Goal: Task Accomplishment & Management: Use online tool/utility

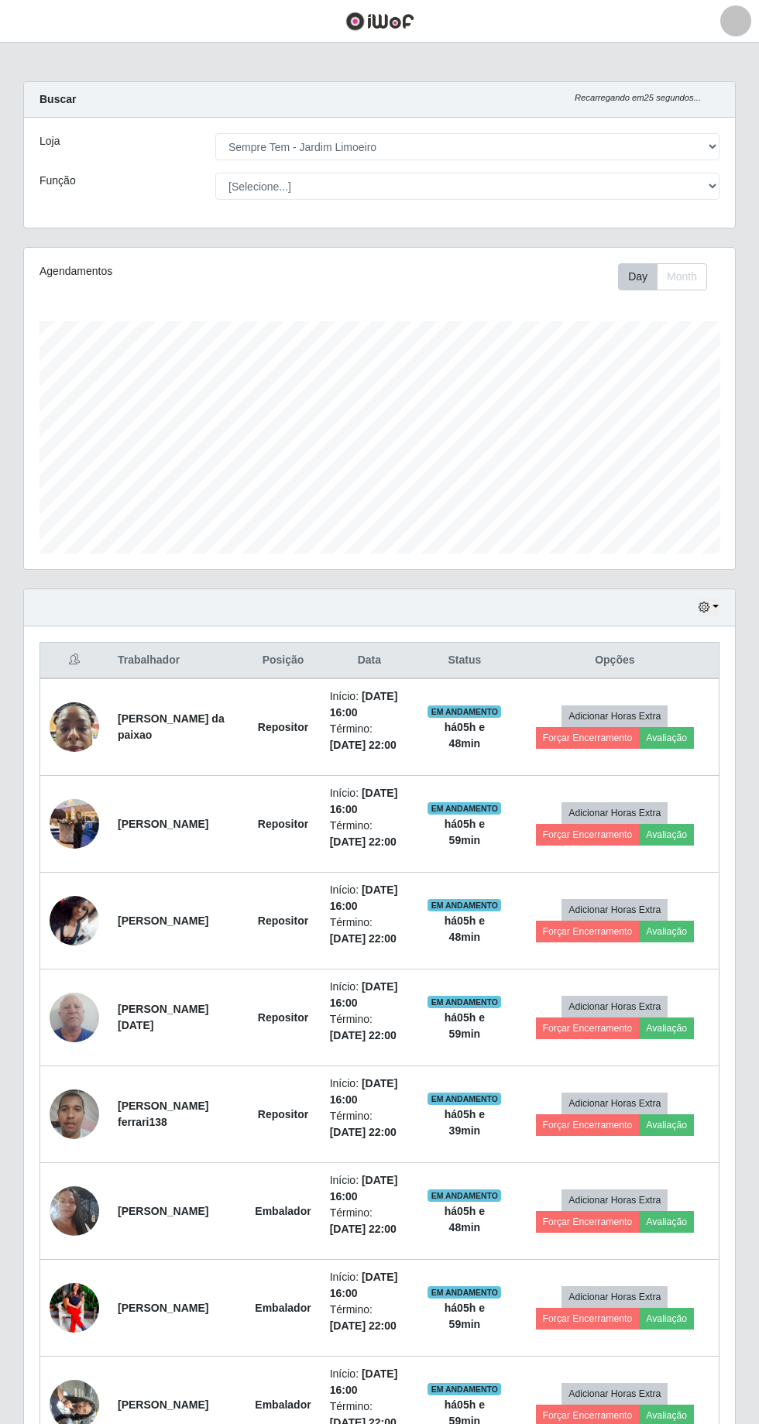
select select "508"
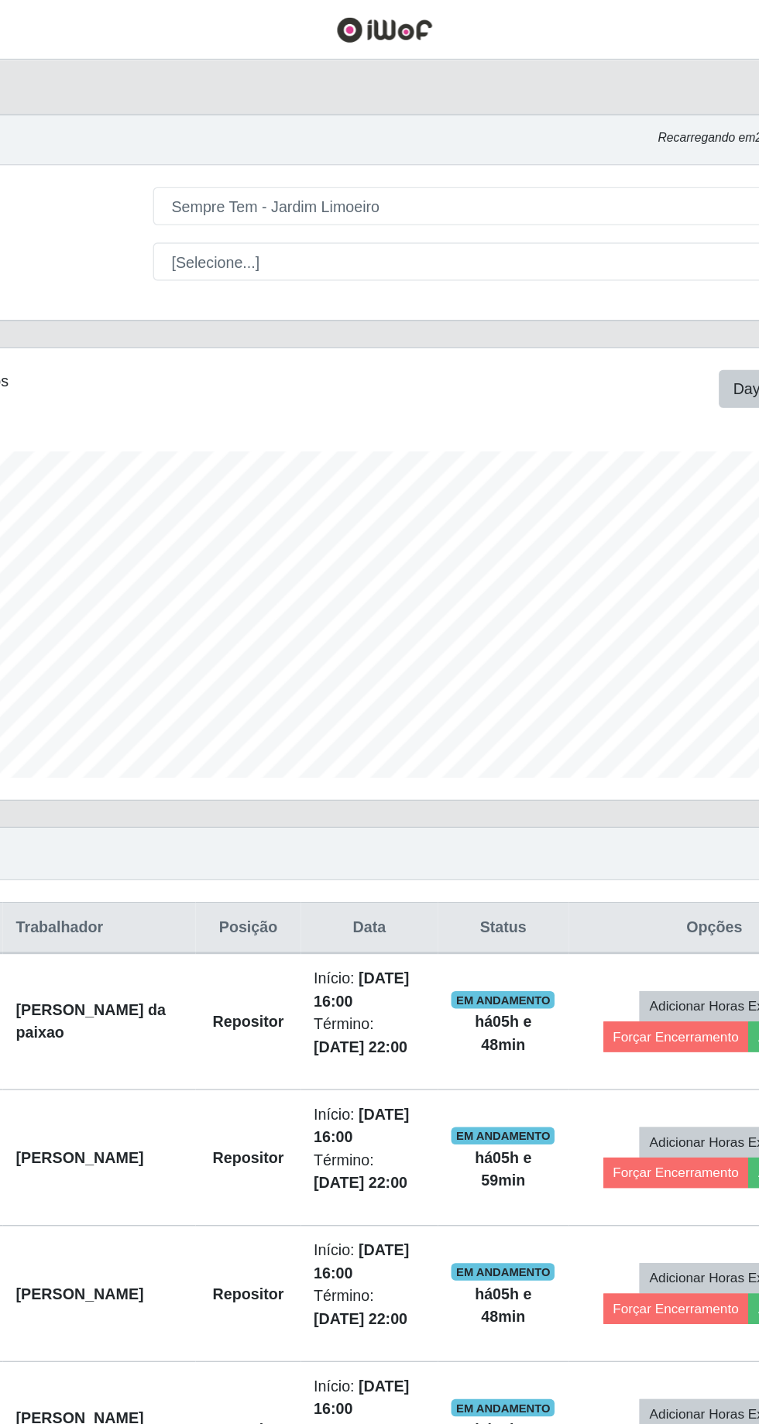
scroll to position [321, 711]
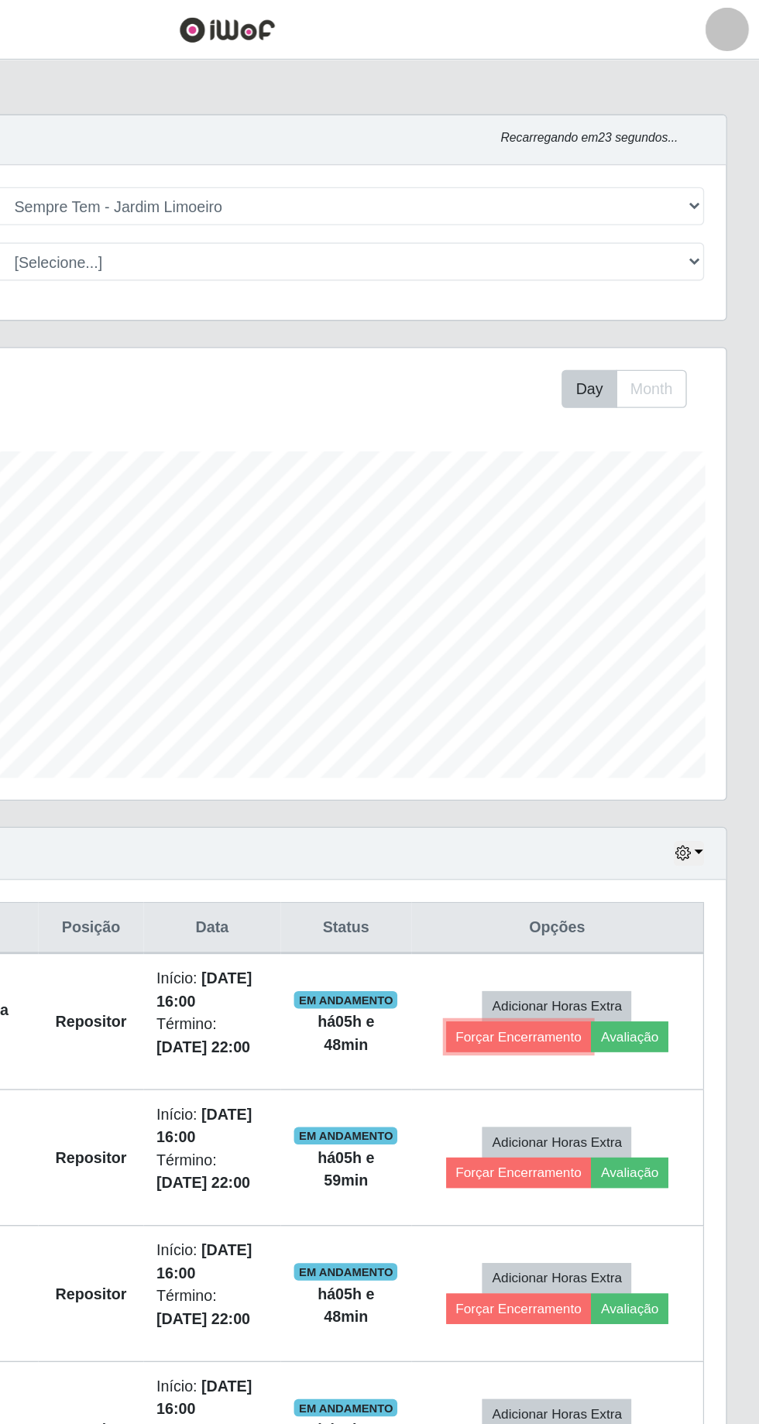
click at [603, 738] on button "Forçar Encerramento" at bounding box center [588, 738] width 104 height 22
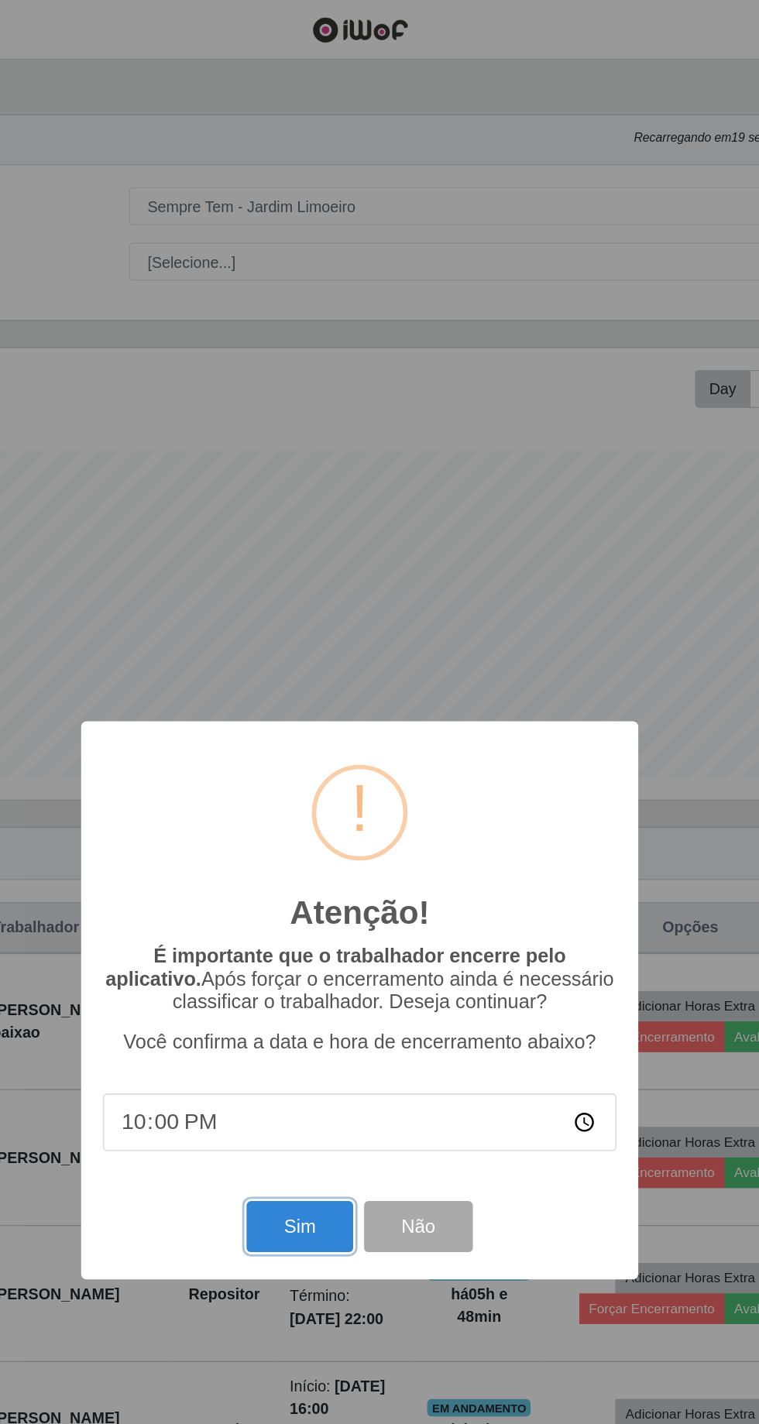
click at [345, 874] on button "Sim" at bounding box center [336, 873] width 75 height 36
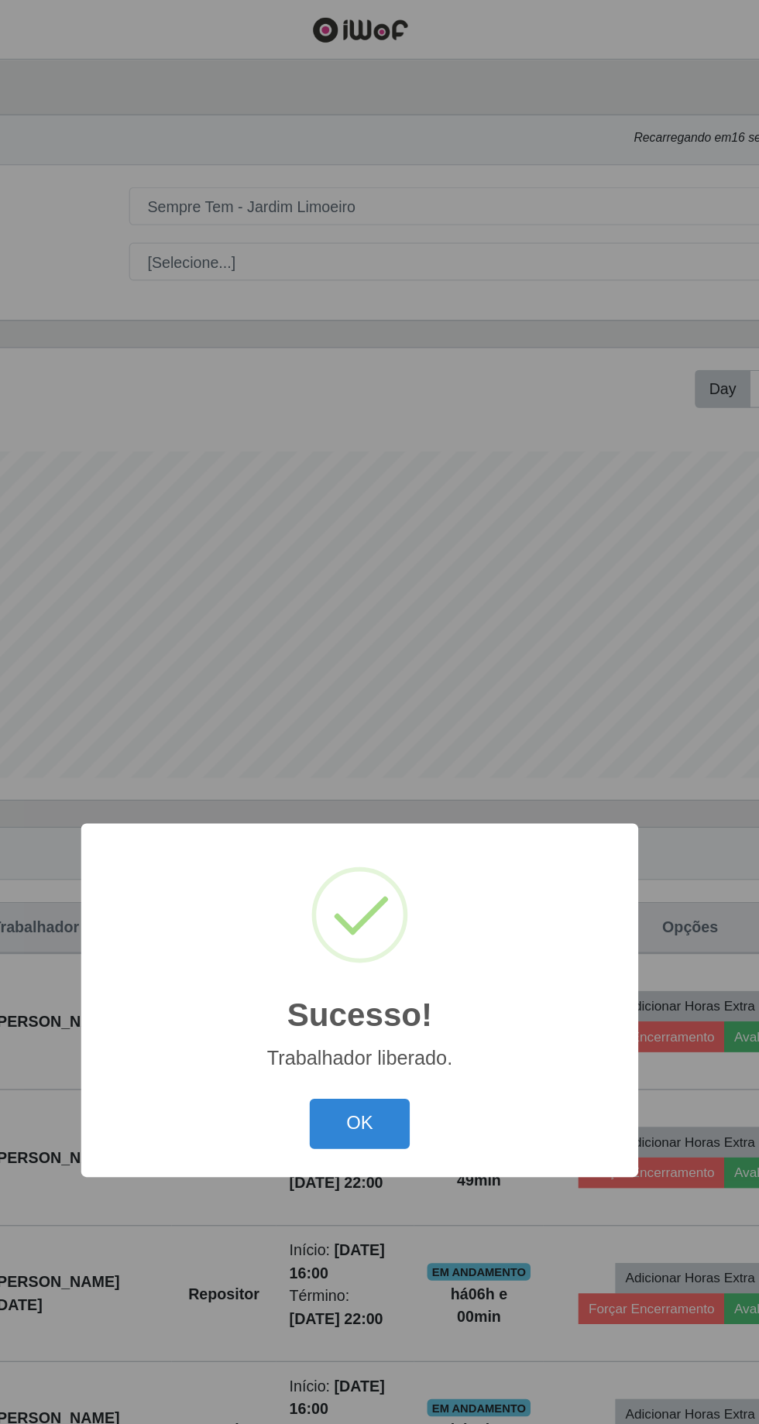
click at [383, 801] on button "OK" at bounding box center [380, 800] width 72 height 36
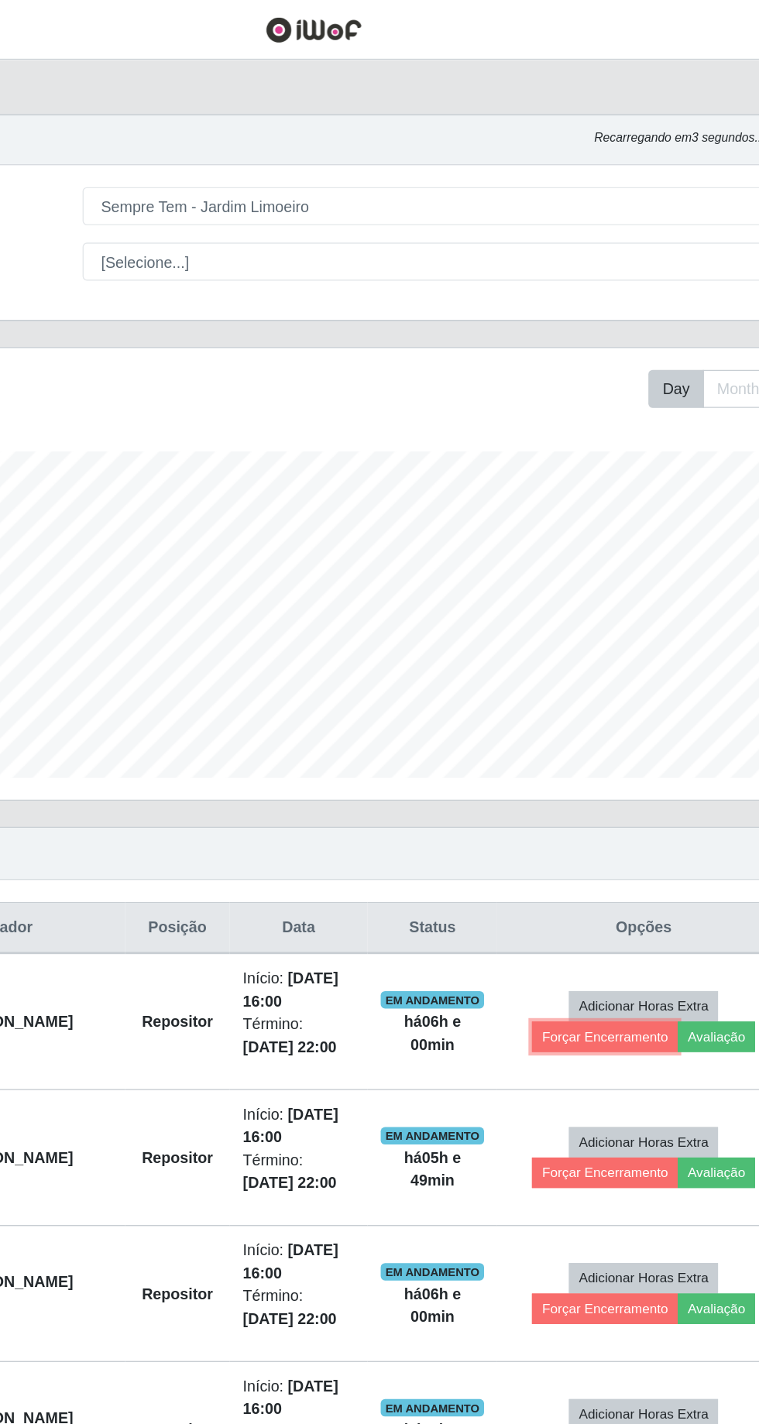
click at [587, 732] on button "Forçar Encerramento" at bounding box center [587, 738] width 104 height 22
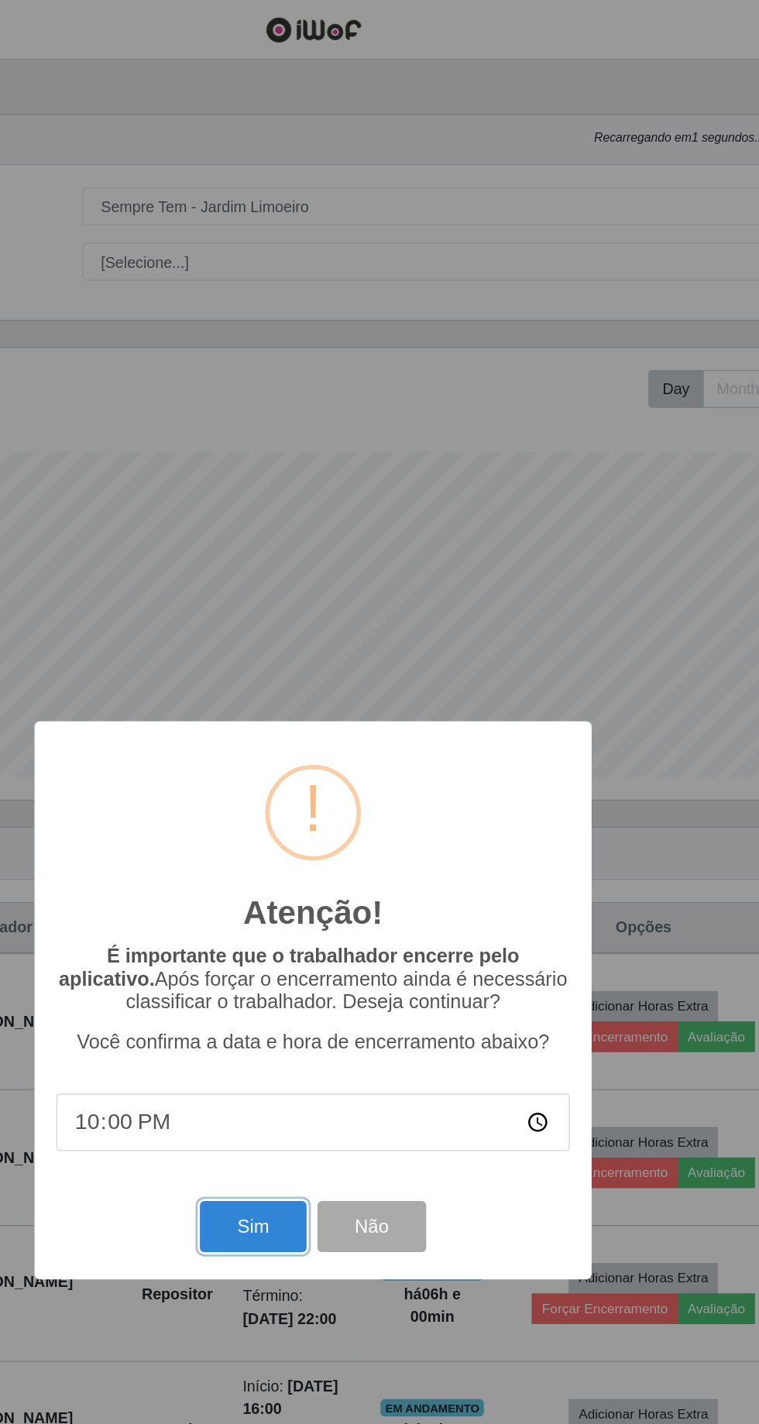
click at [333, 871] on button "Sim" at bounding box center [336, 873] width 75 height 36
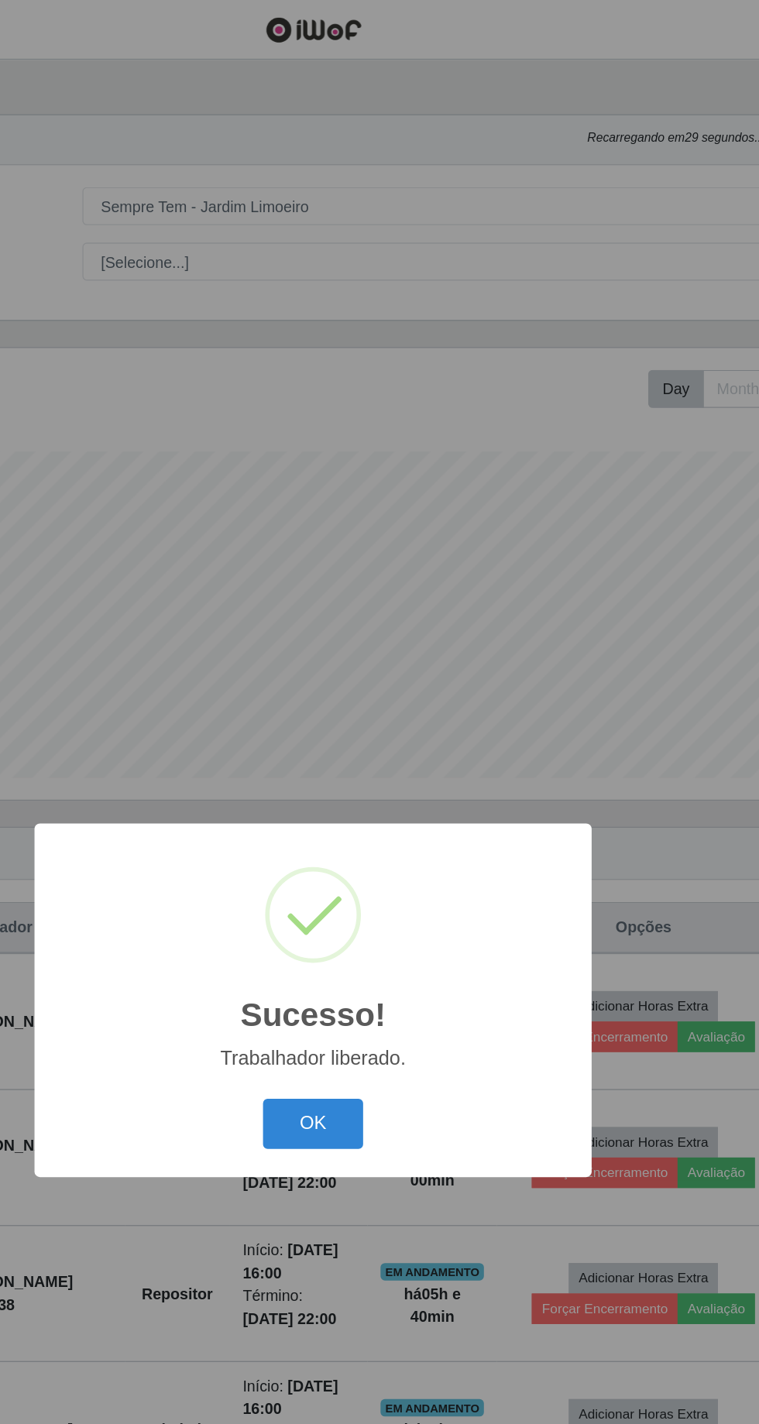
click at [384, 797] on button "OK" at bounding box center [380, 800] width 72 height 36
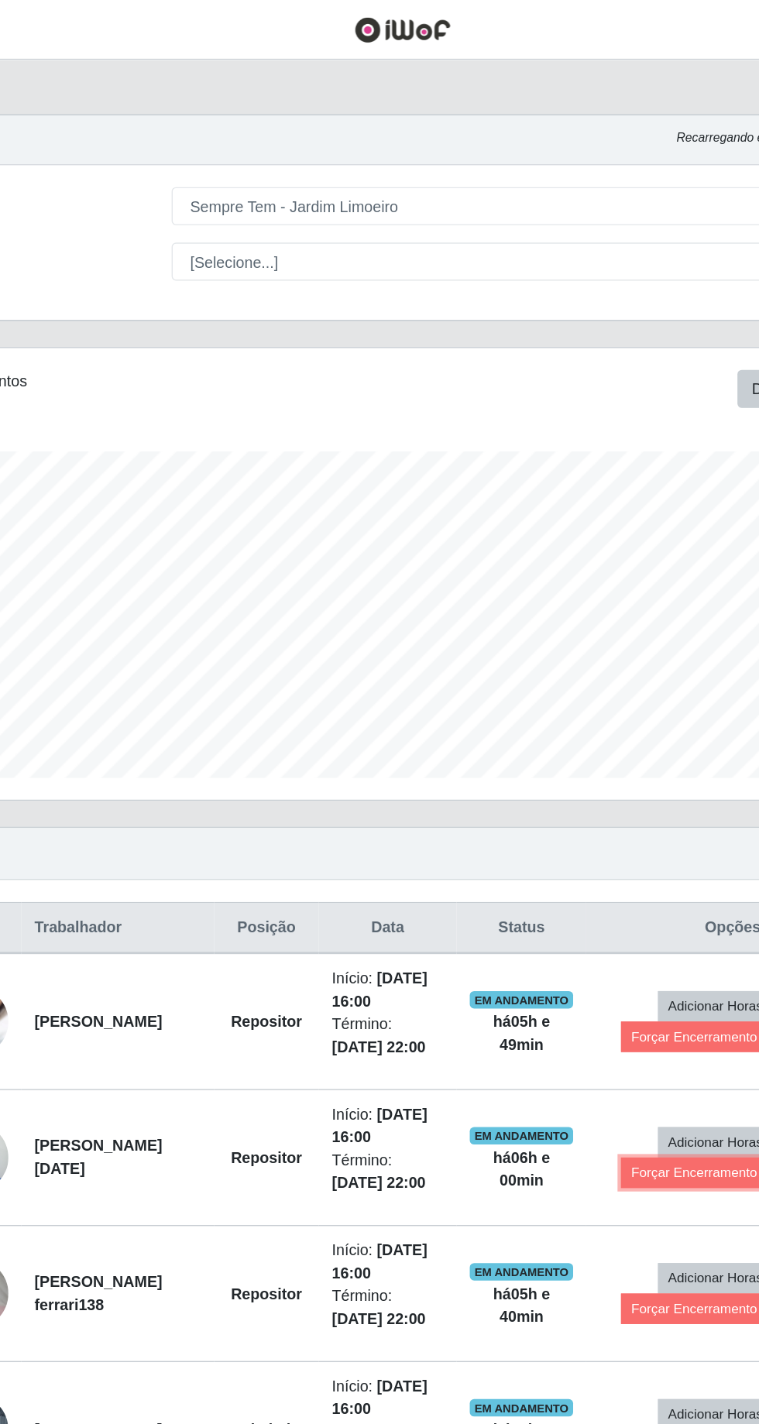
click at [589, 827] on button "Forçar Encerramento" at bounding box center [587, 835] width 104 height 22
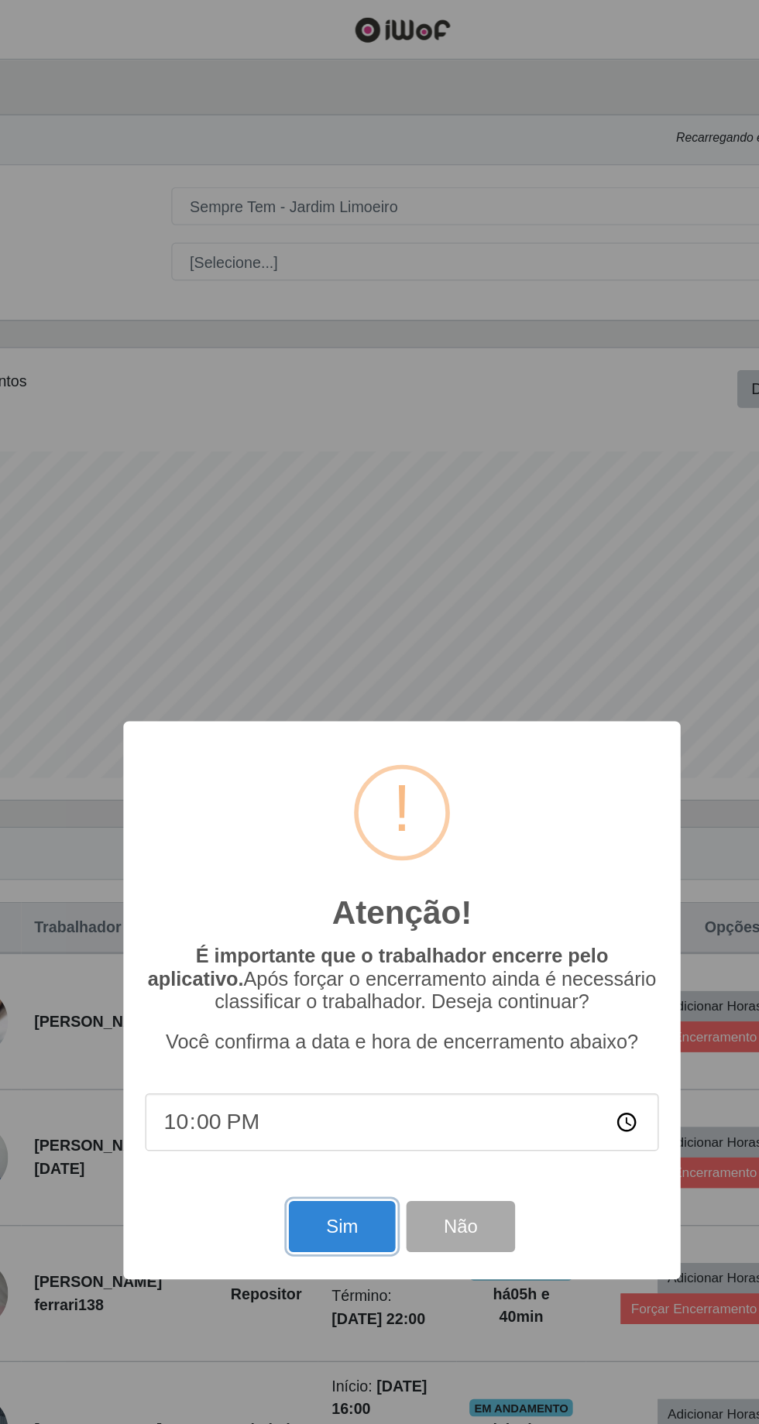
click at [339, 874] on button "Sim" at bounding box center [336, 873] width 75 height 36
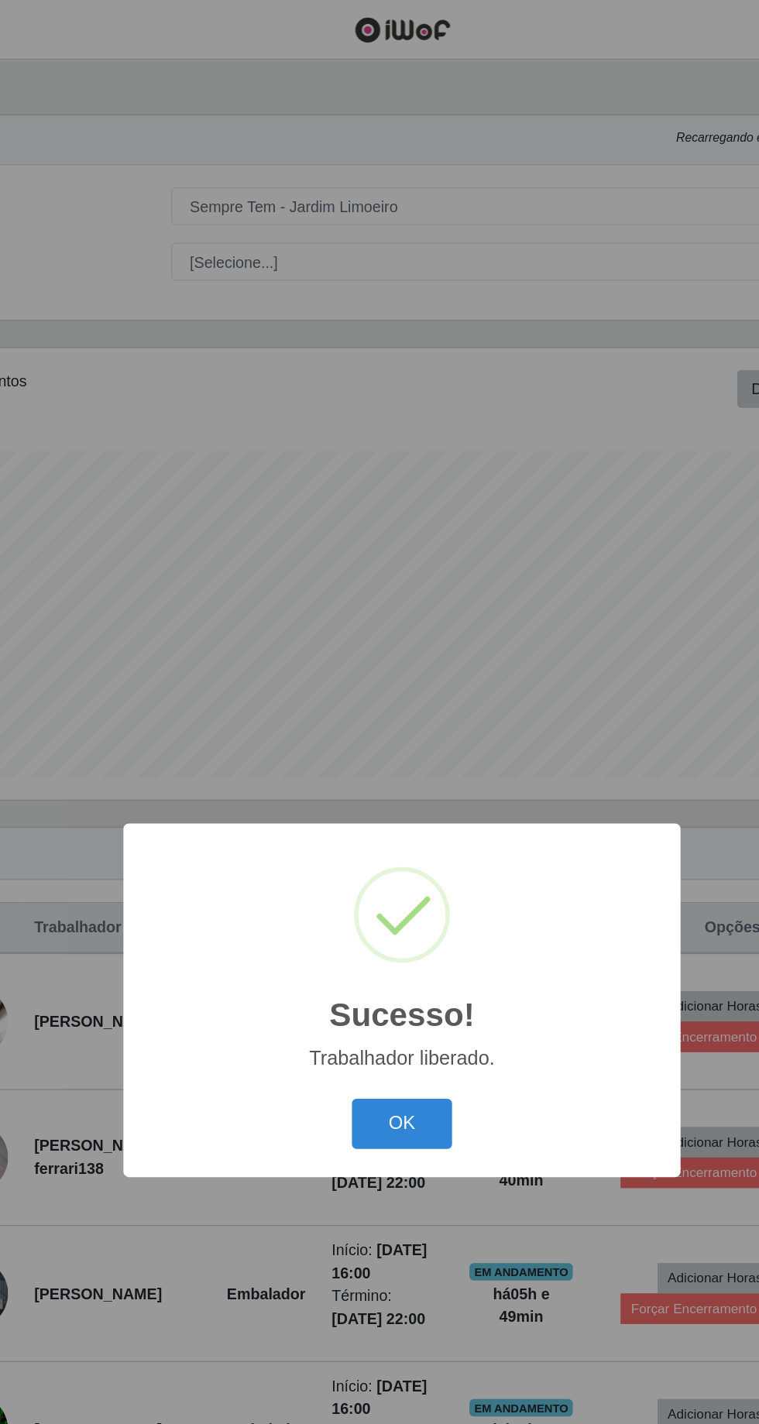
click at [383, 801] on button "OK" at bounding box center [380, 800] width 72 height 36
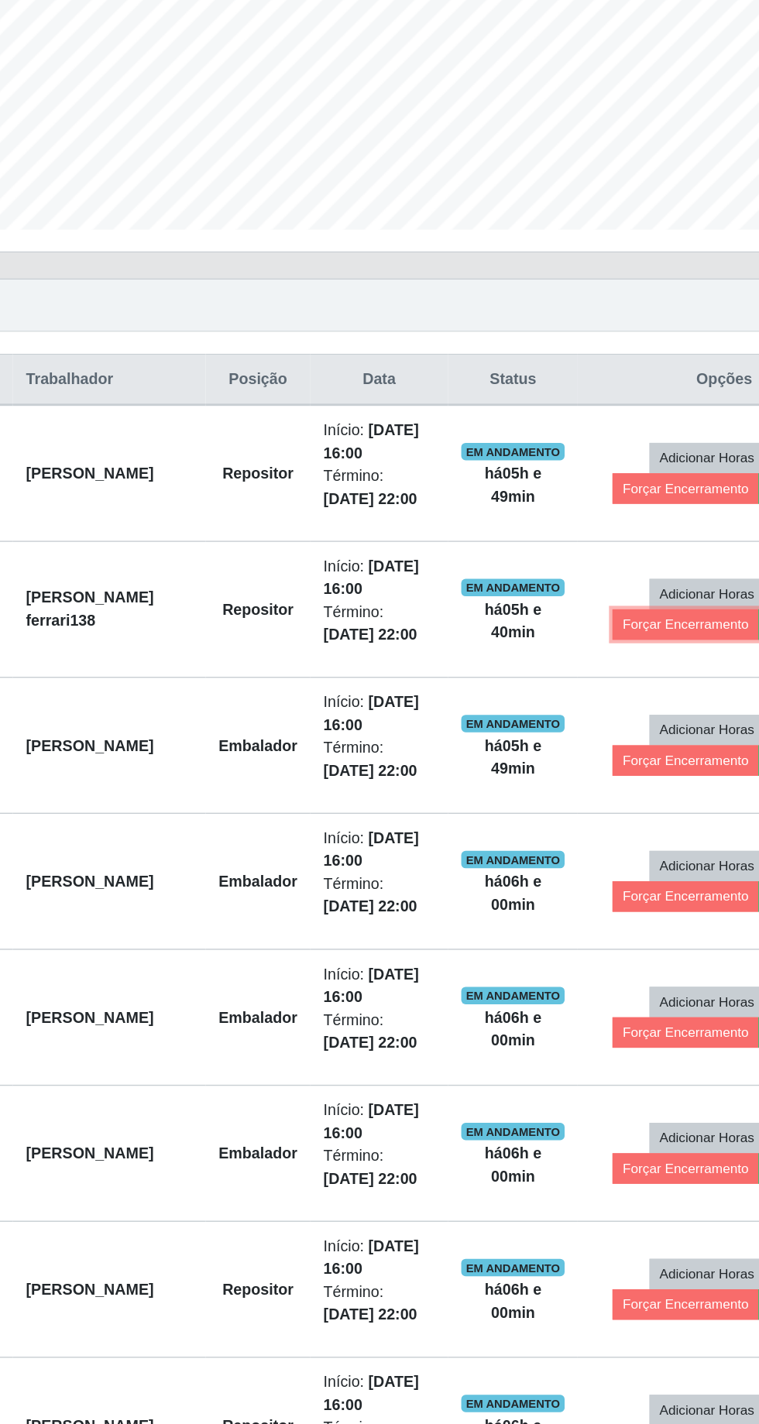
click at [586, 825] on button "Forçar Encerramento" at bounding box center [587, 835] width 104 height 22
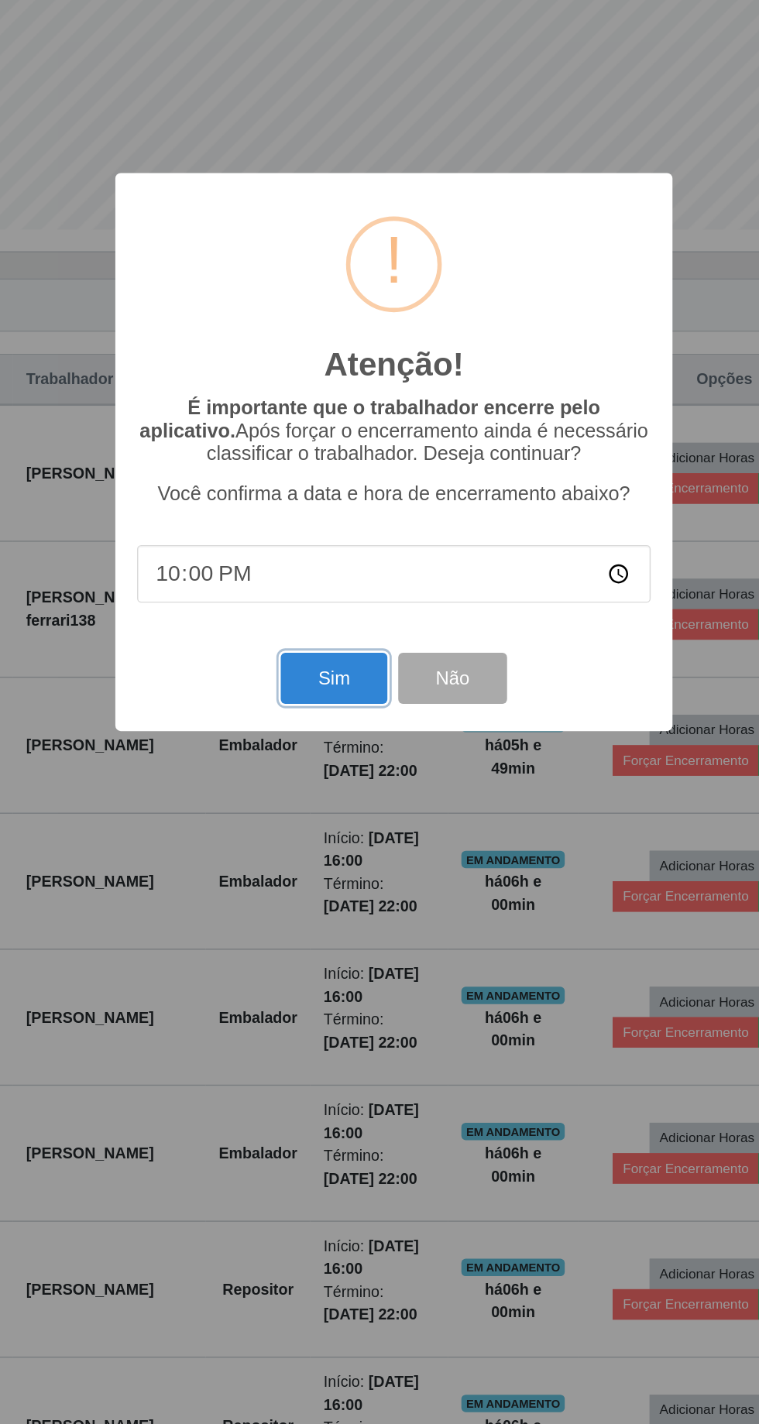
click at [345, 872] on button "Sim" at bounding box center [336, 873] width 75 height 36
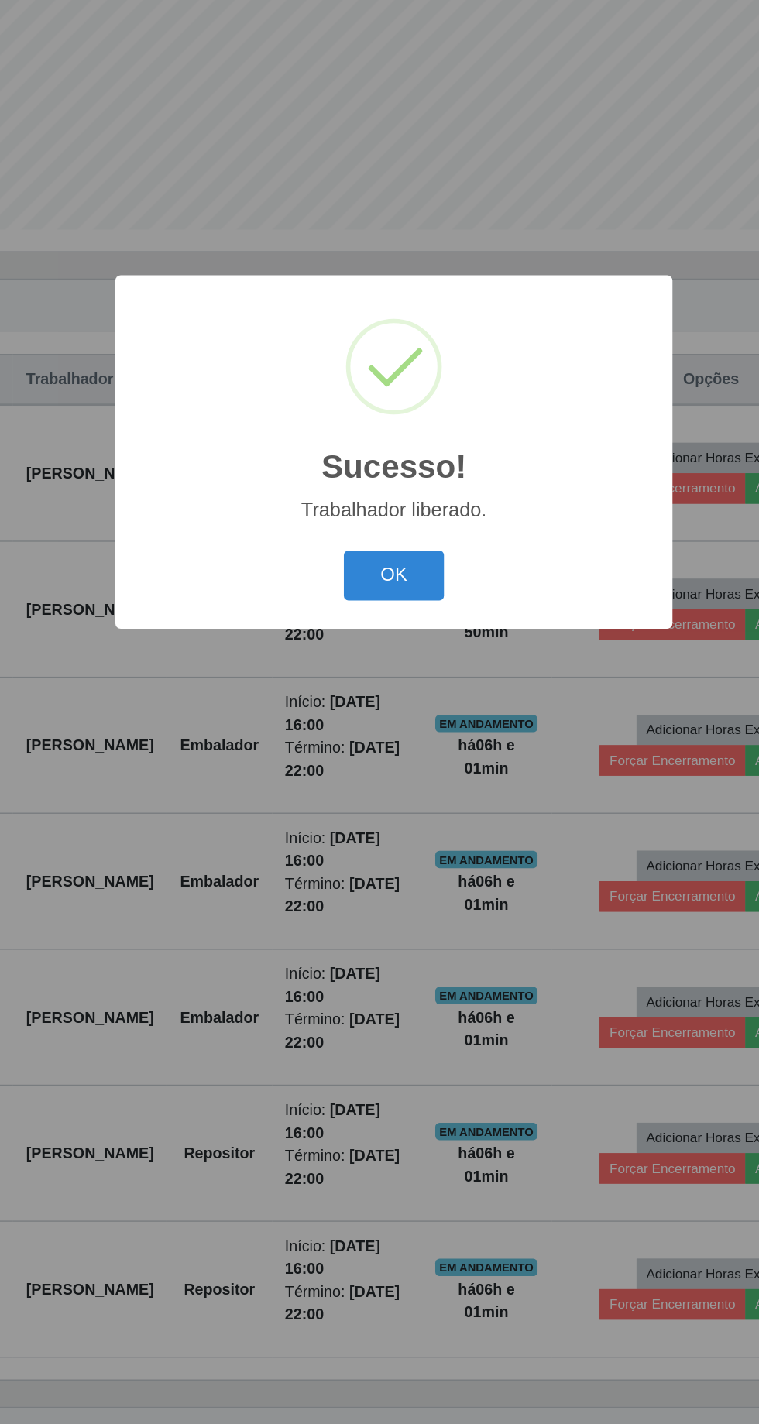
click at [384, 797] on button "OK" at bounding box center [380, 800] width 72 height 36
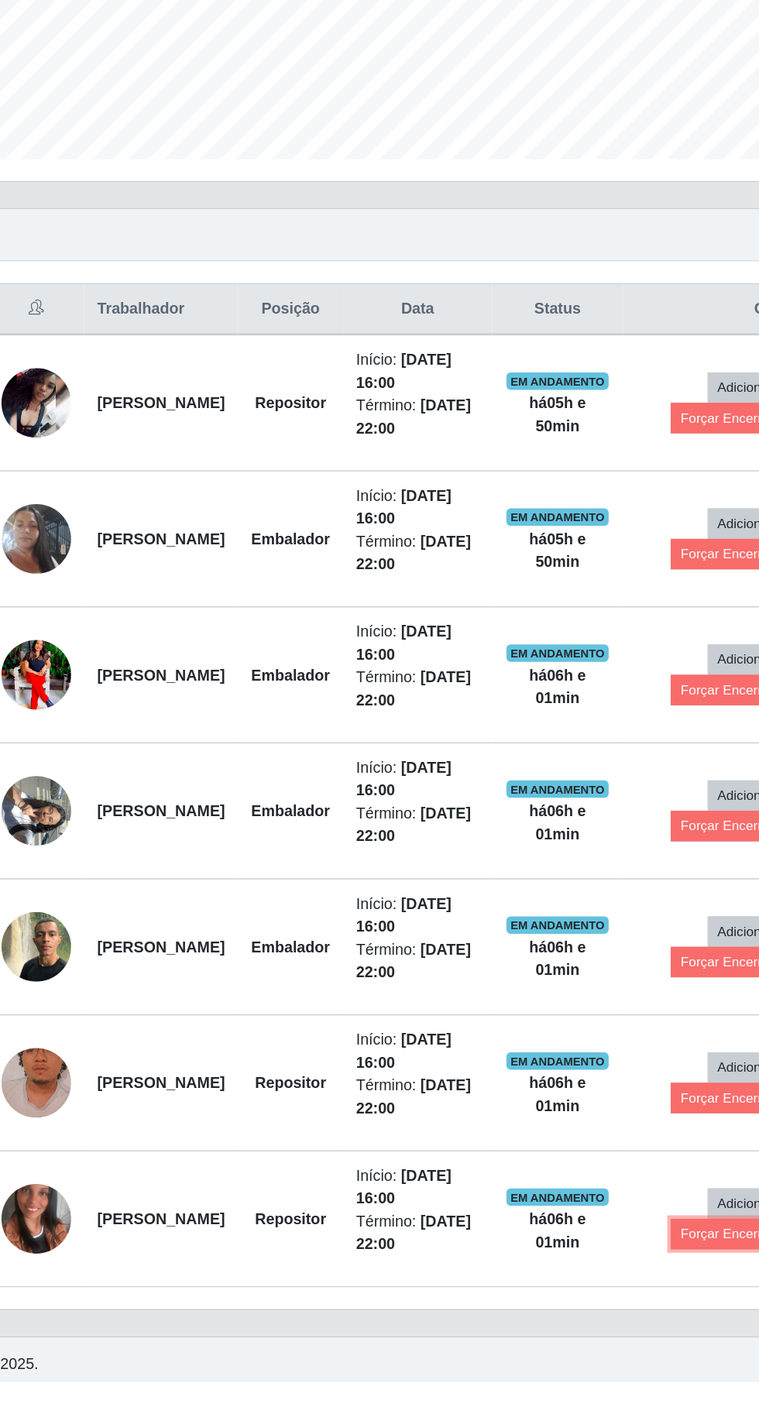
click at [575, 1308] on button "Forçar Encerramento" at bounding box center [578, 1319] width 104 height 22
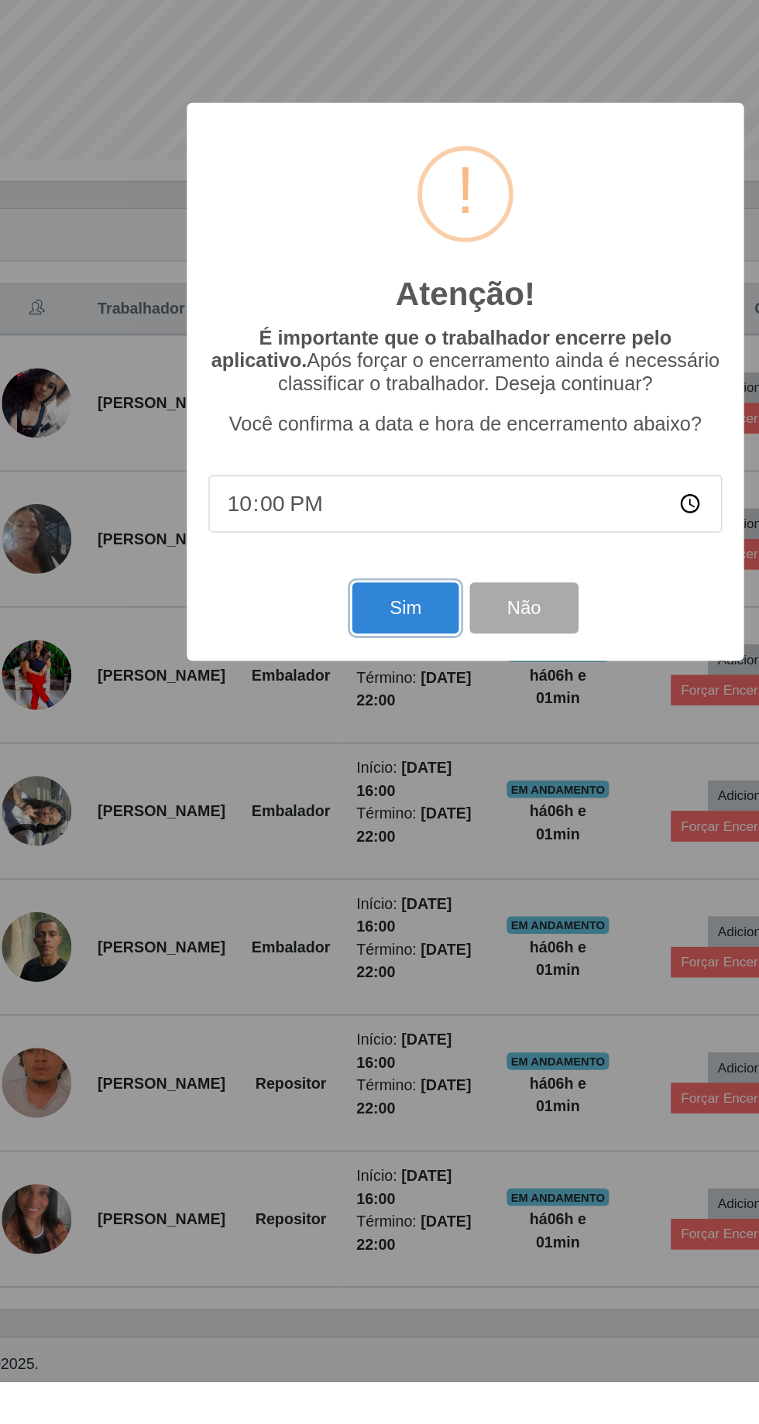
click at [345, 891] on button "Sim" at bounding box center [336, 873] width 75 height 36
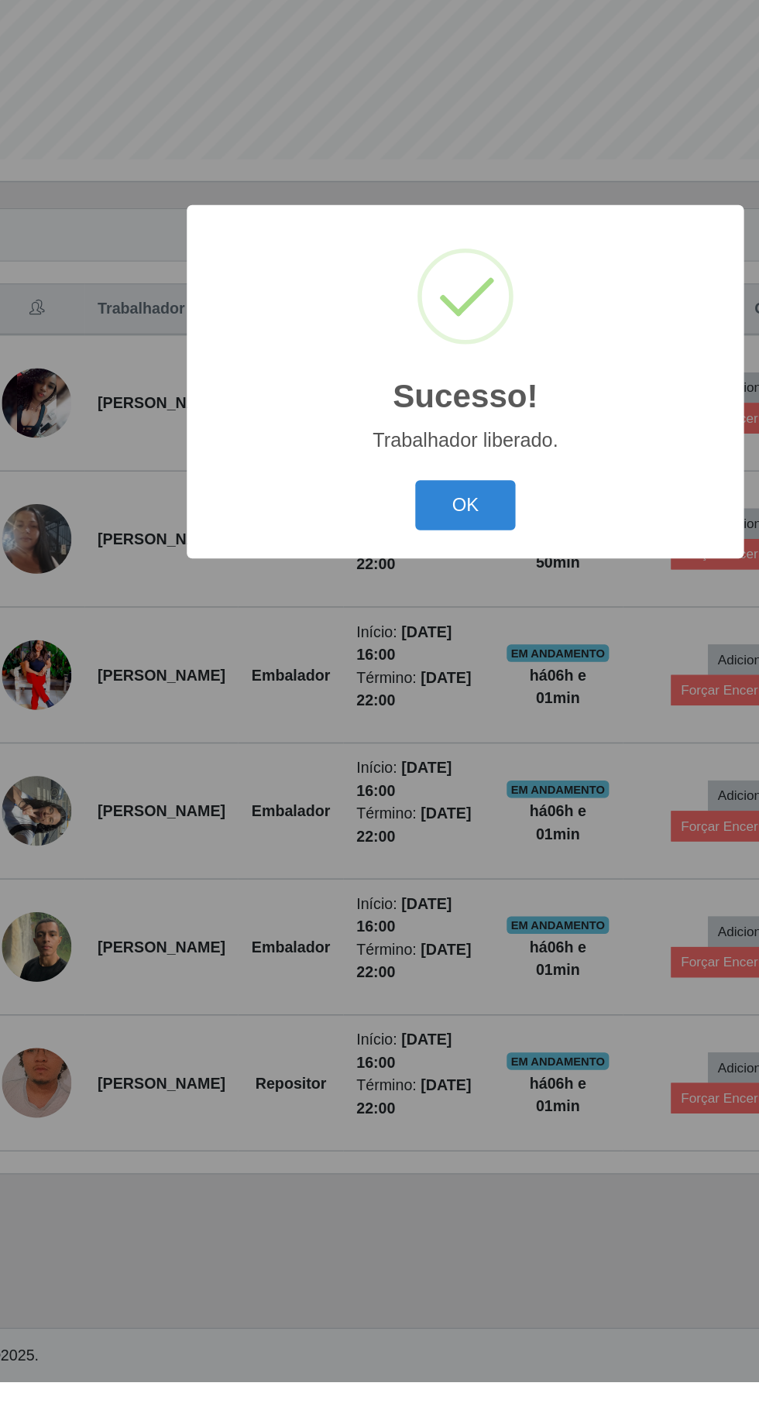
click at [391, 819] on button "OK" at bounding box center [380, 800] width 72 height 36
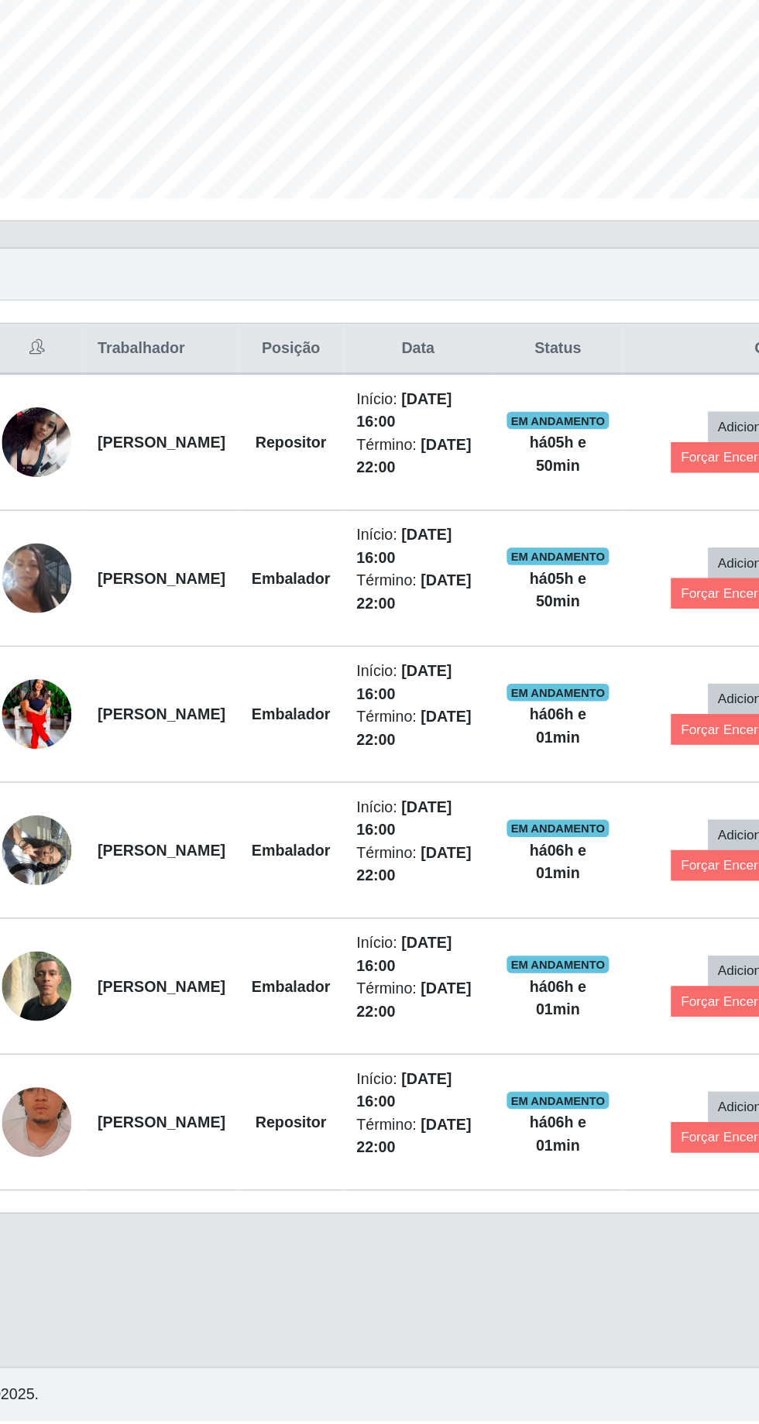
scroll to position [62, 0]
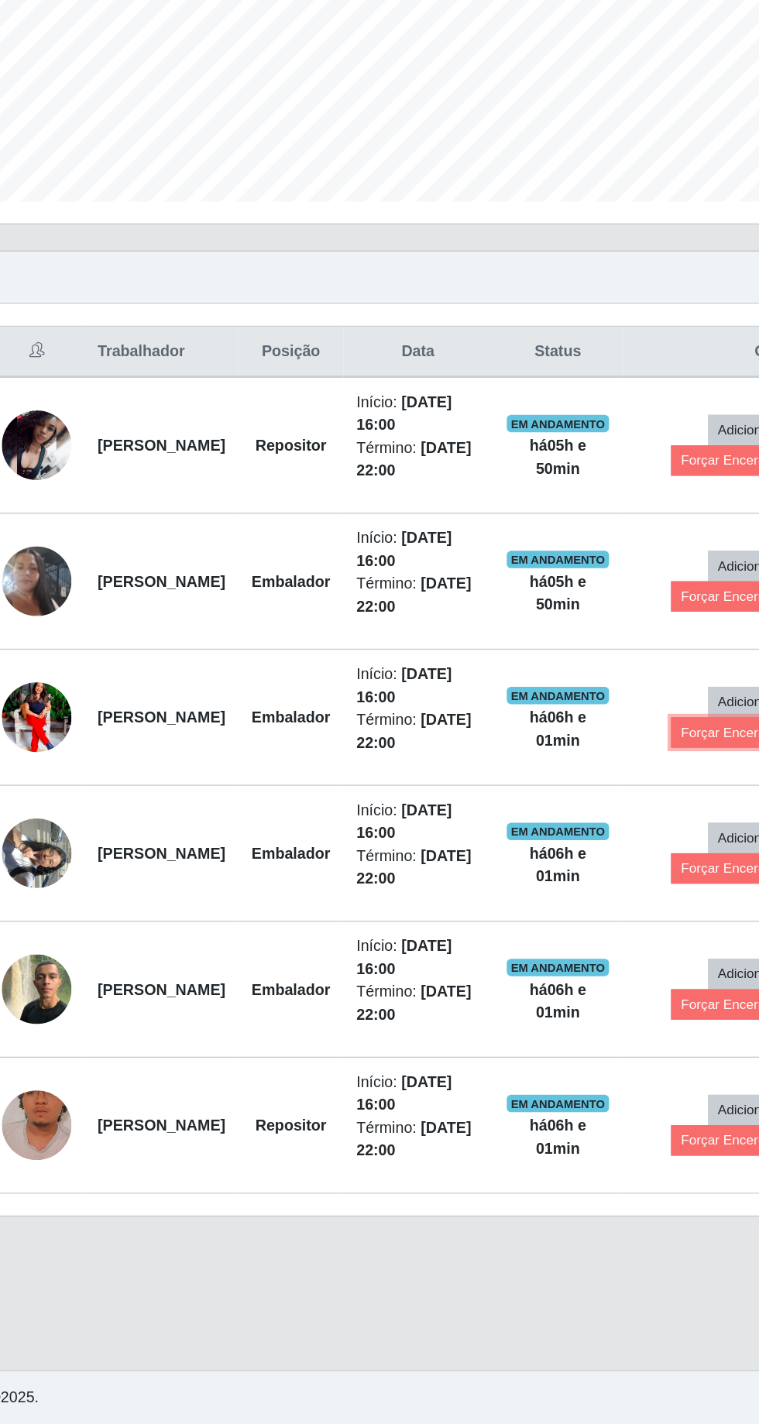
click at [565, 921] on button "Forçar Encerramento" at bounding box center [578, 932] width 104 height 22
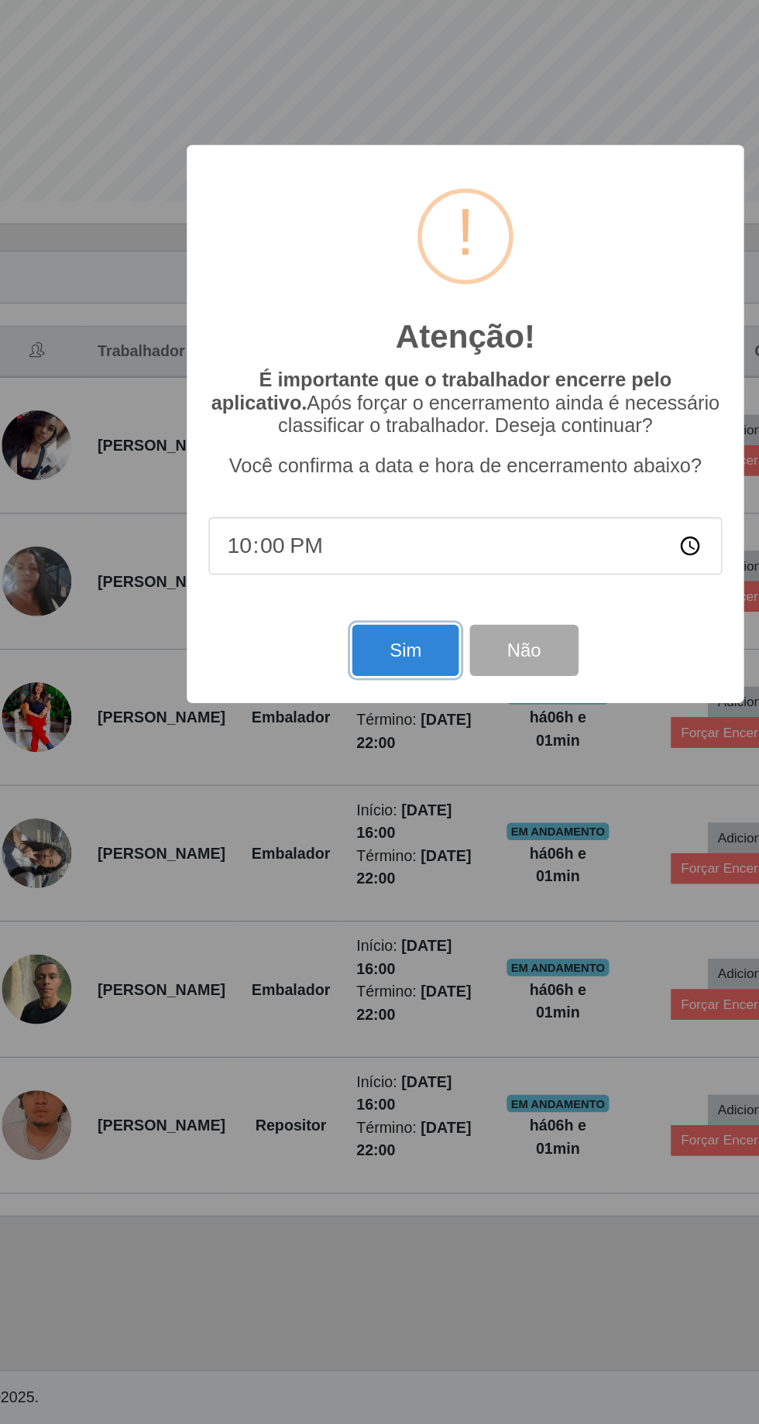
click at [334, 879] on button "Sim" at bounding box center [336, 873] width 75 height 36
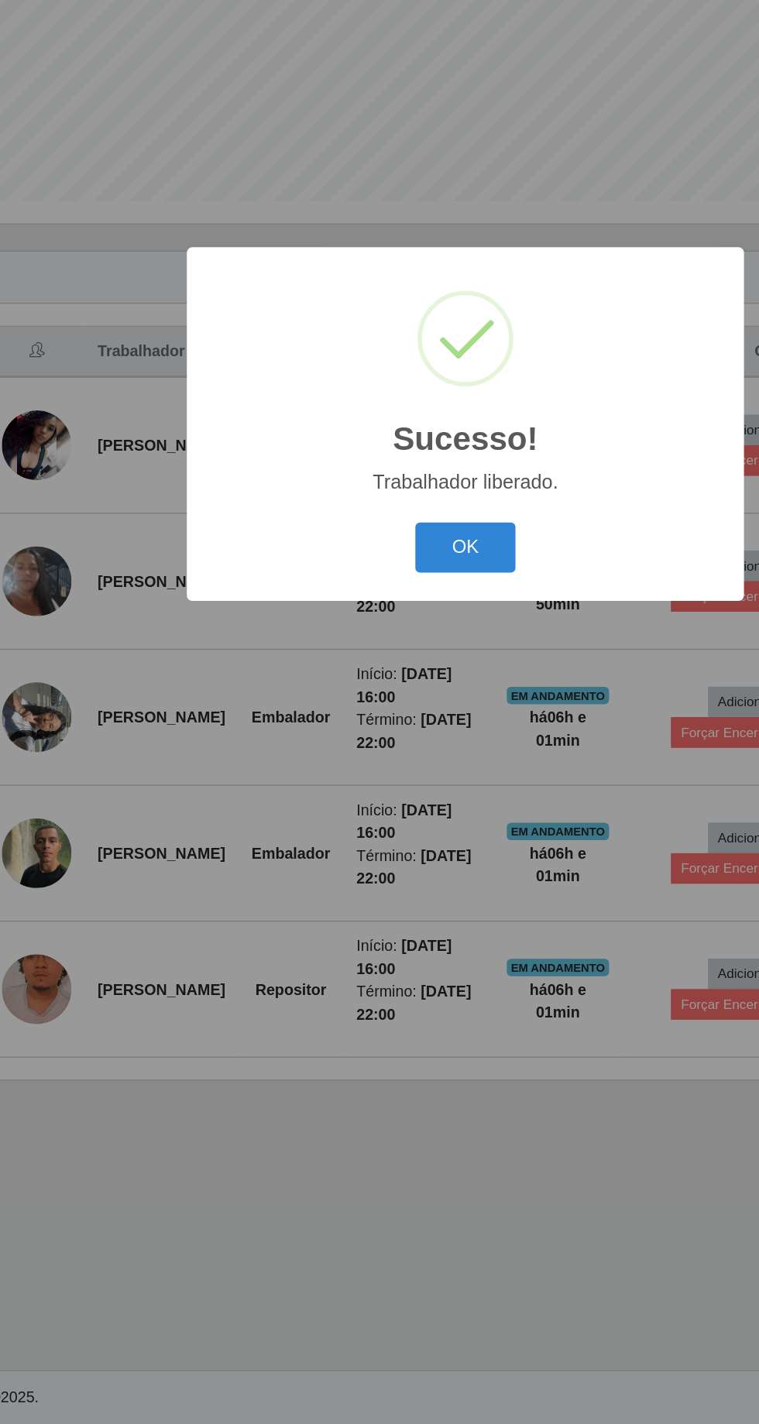
click at [380, 793] on button "OK" at bounding box center [380, 800] width 72 height 36
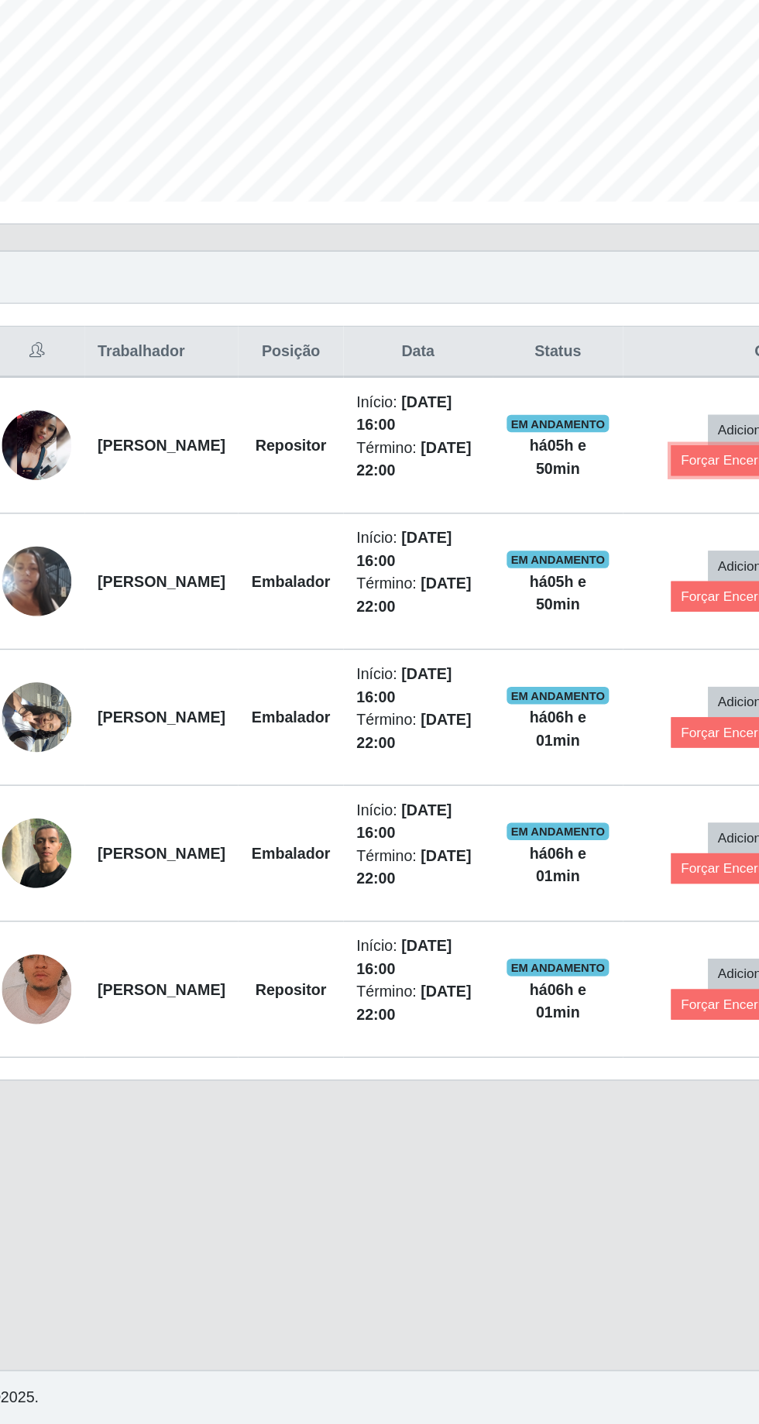
click at [562, 727] on button "Forçar Encerramento" at bounding box center [578, 738] width 104 height 22
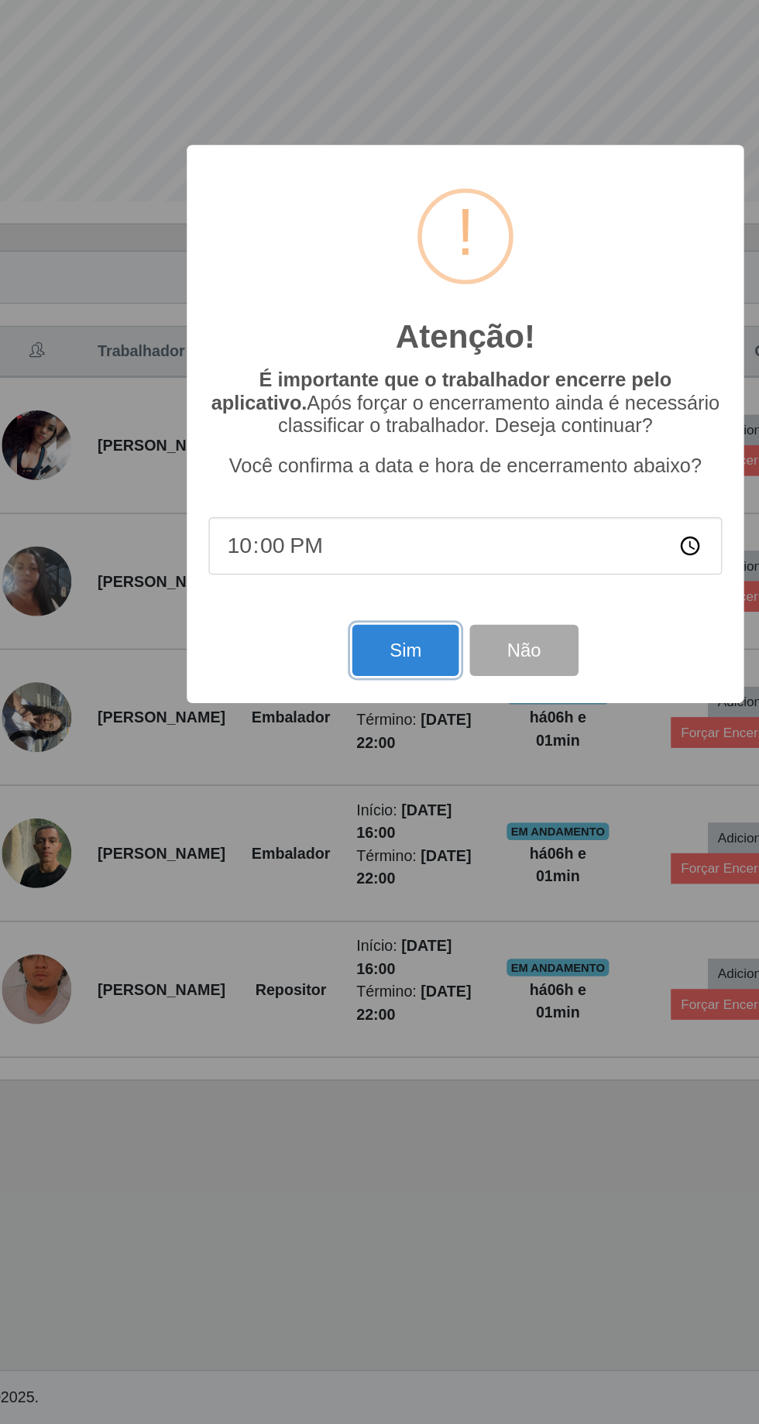
click at [331, 887] on button "Sim" at bounding box center [336, 873] width 75 height 36
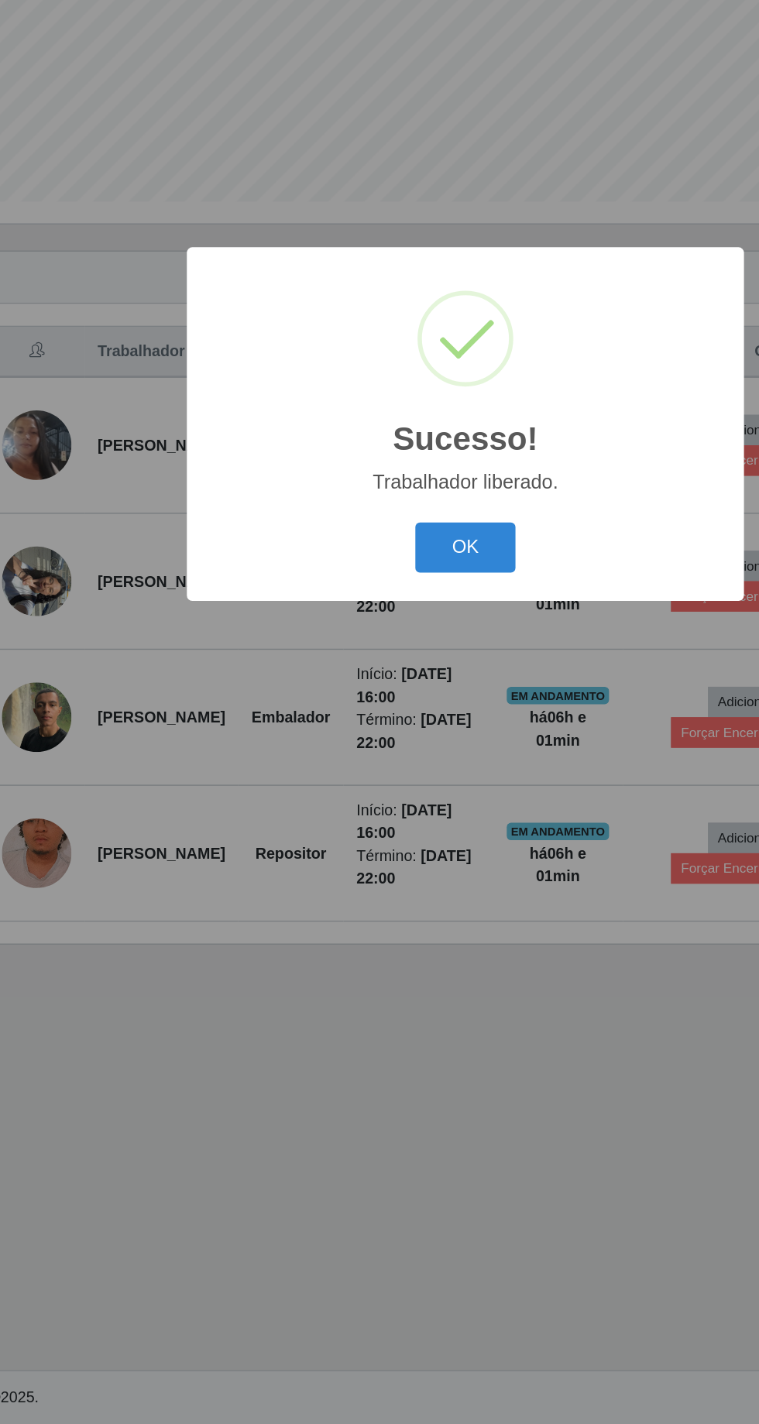
click at [390, 797] on button "OK" at bounding box center [380, 800] width 72 height 36
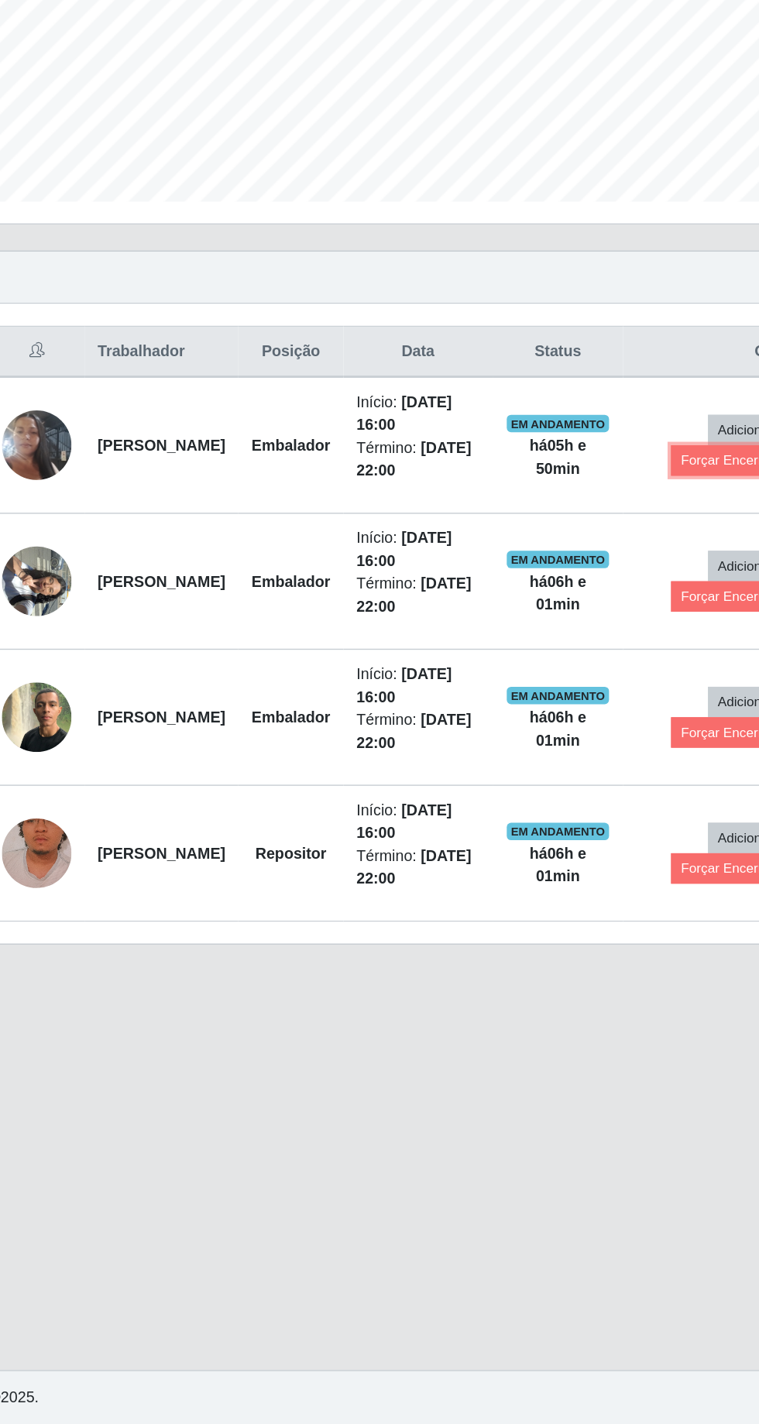
click at [561, 727] on button "Forçar Encerramento" at bounding box center [578, 738] width 104 height 22
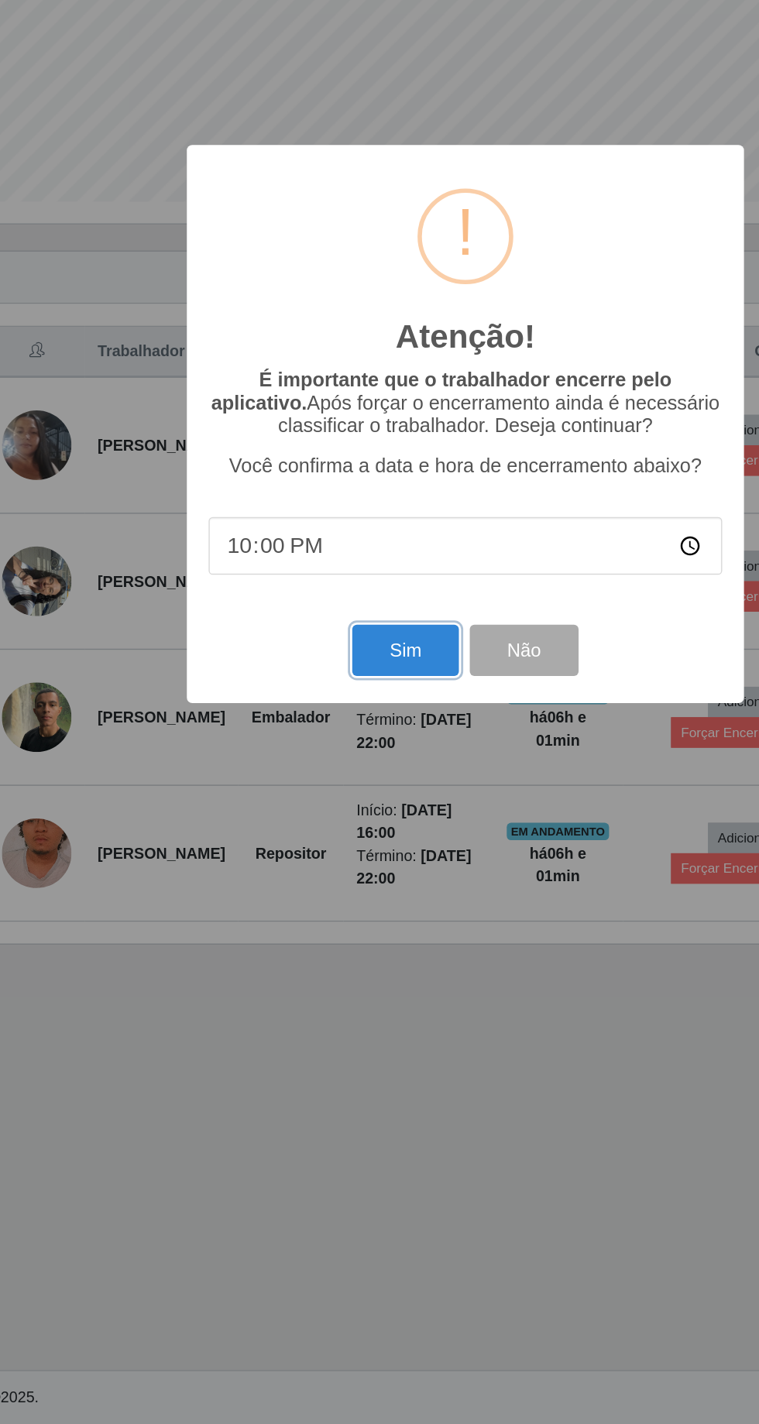
click at [325, 877] on button "Sim" at bounding box center [336, 873] width 75 height 36
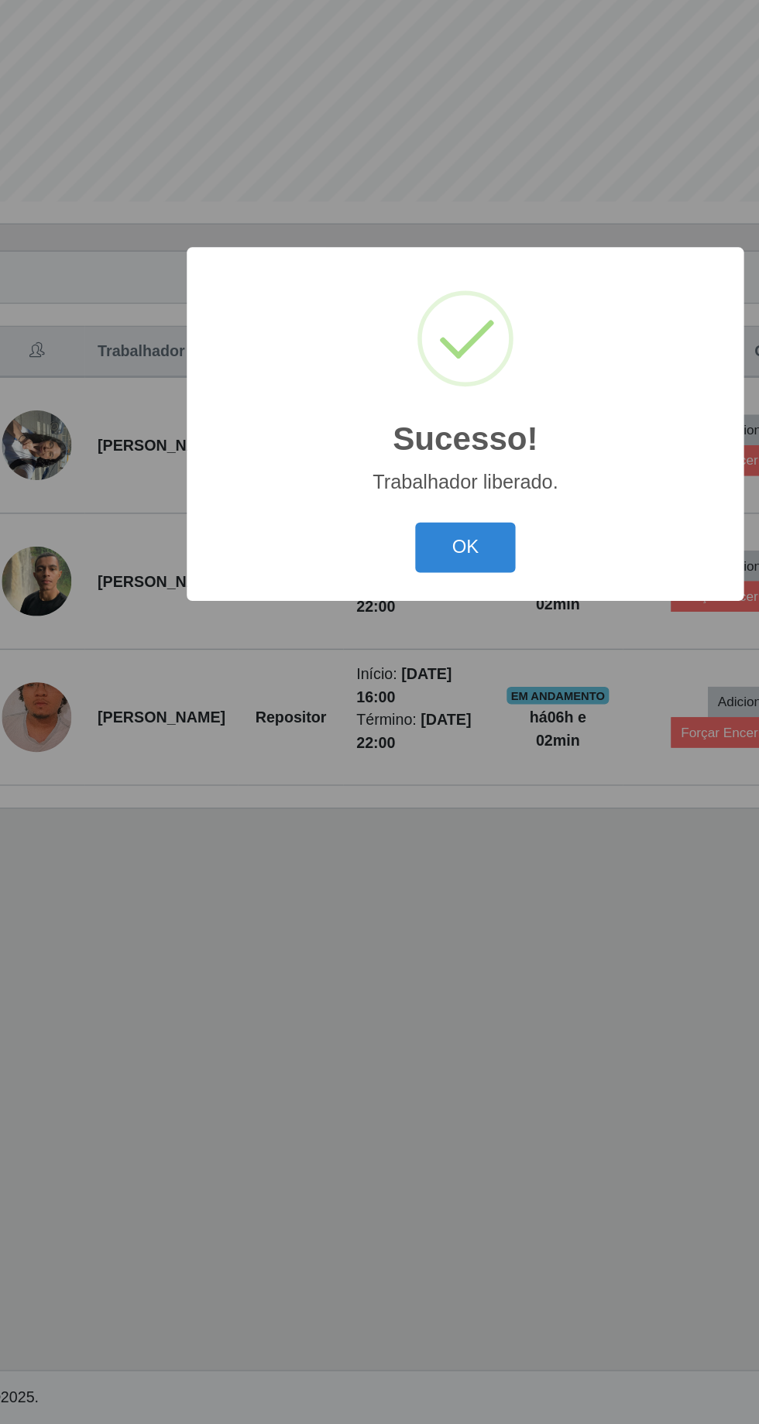
click at [393, 794] on button "OK" at bounding box center [380, 800] width 72 height 36
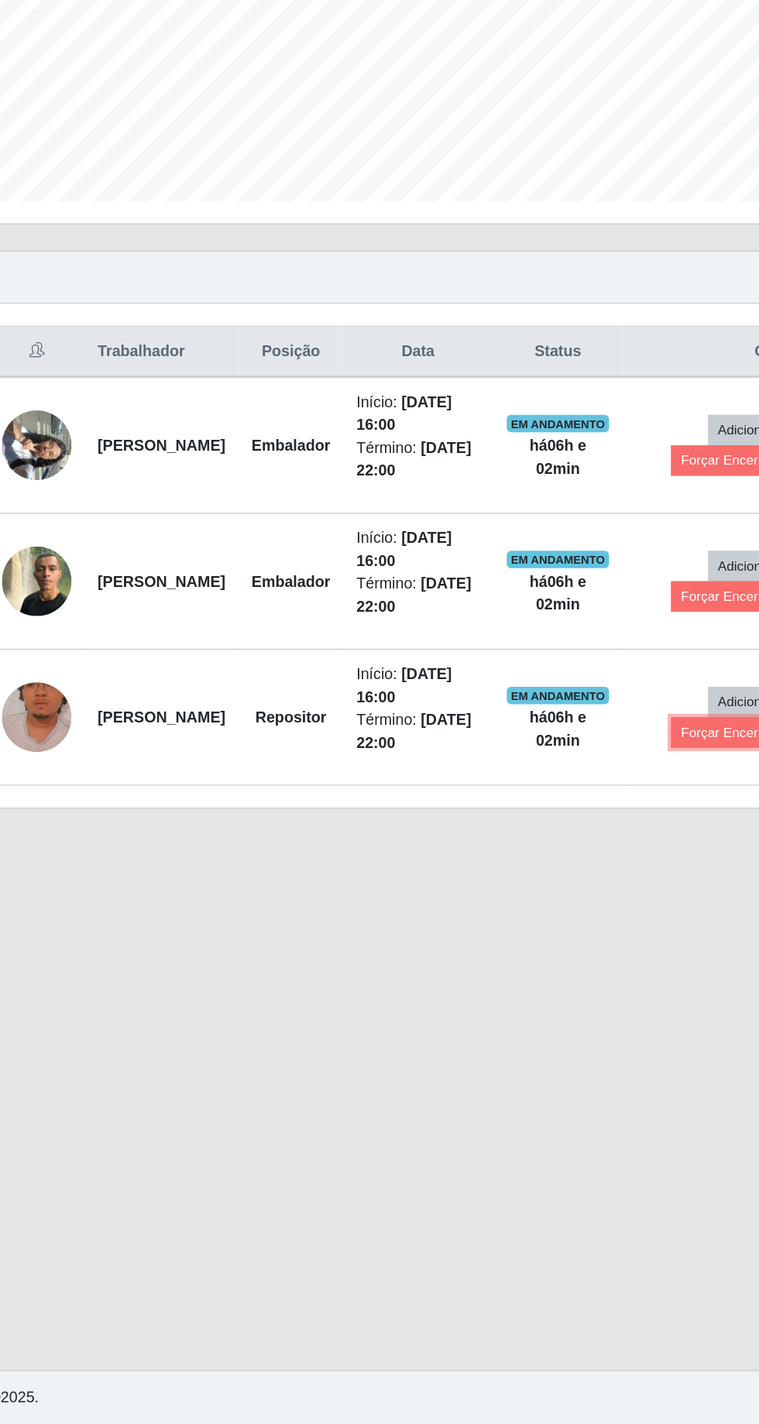
click at [561, 921] on button "Forçar Encerramento" at bounding box center [578, 932] width 104 height 22
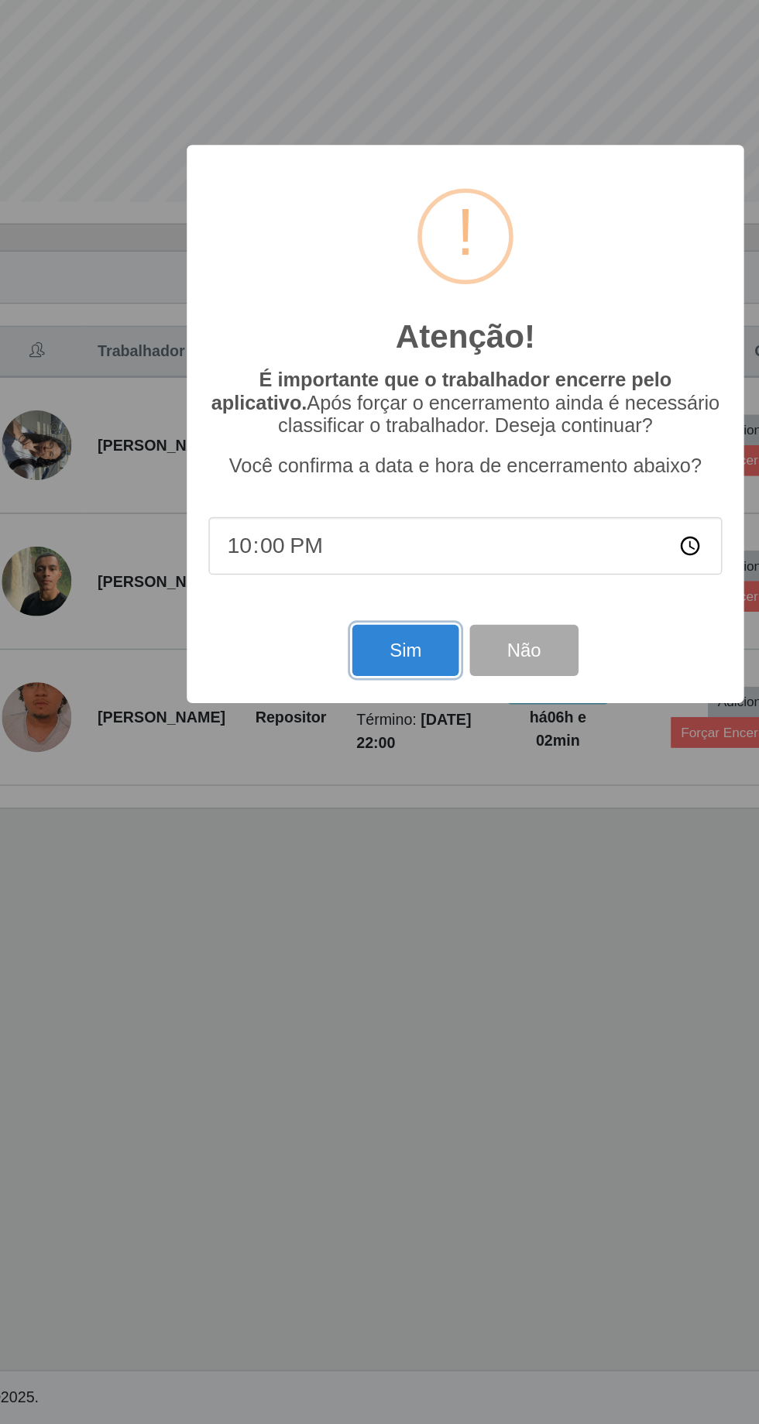
click at [337, 877] on button "Sim" at bounding box center [336, 873] width 75 height 36
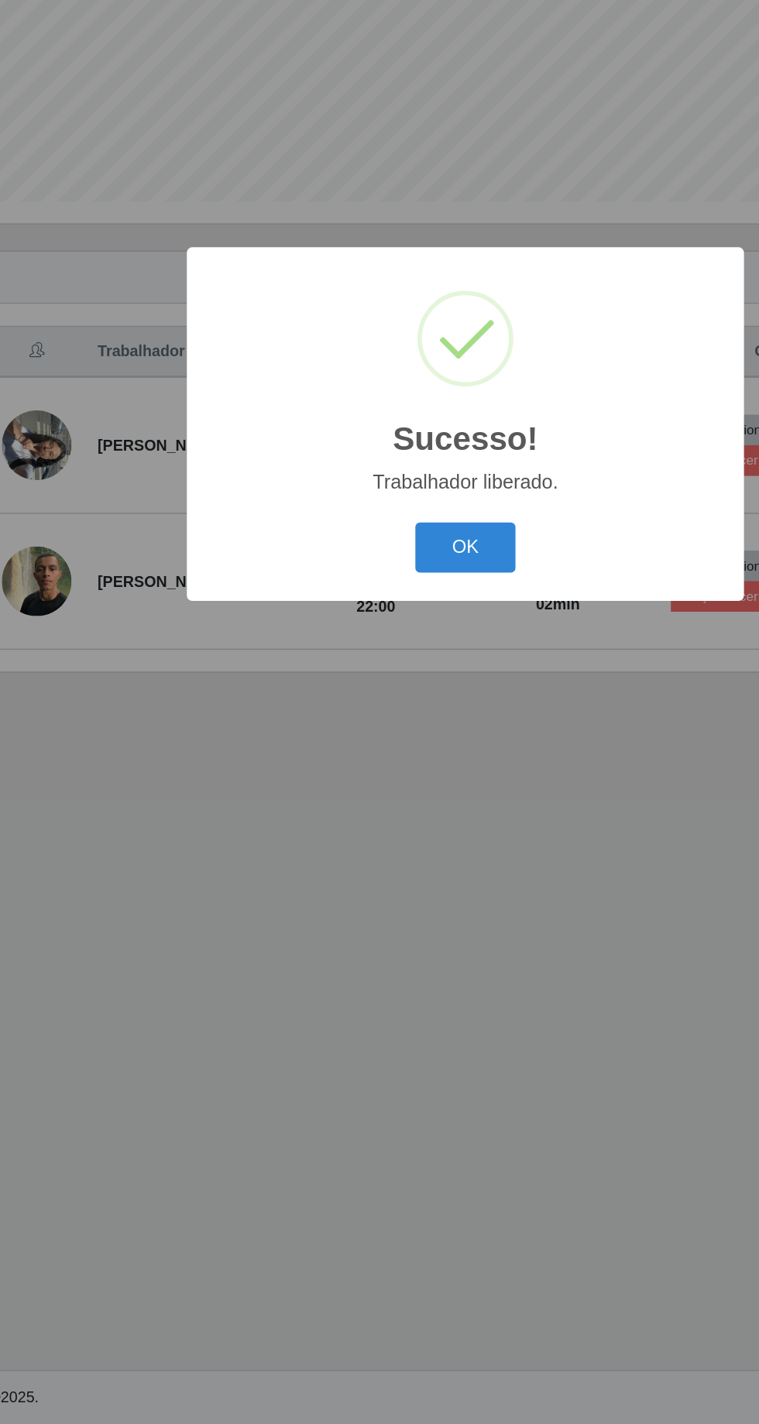
click at [384, 808] on button "OK" at bounding box center [380, 800] width 72 height 36
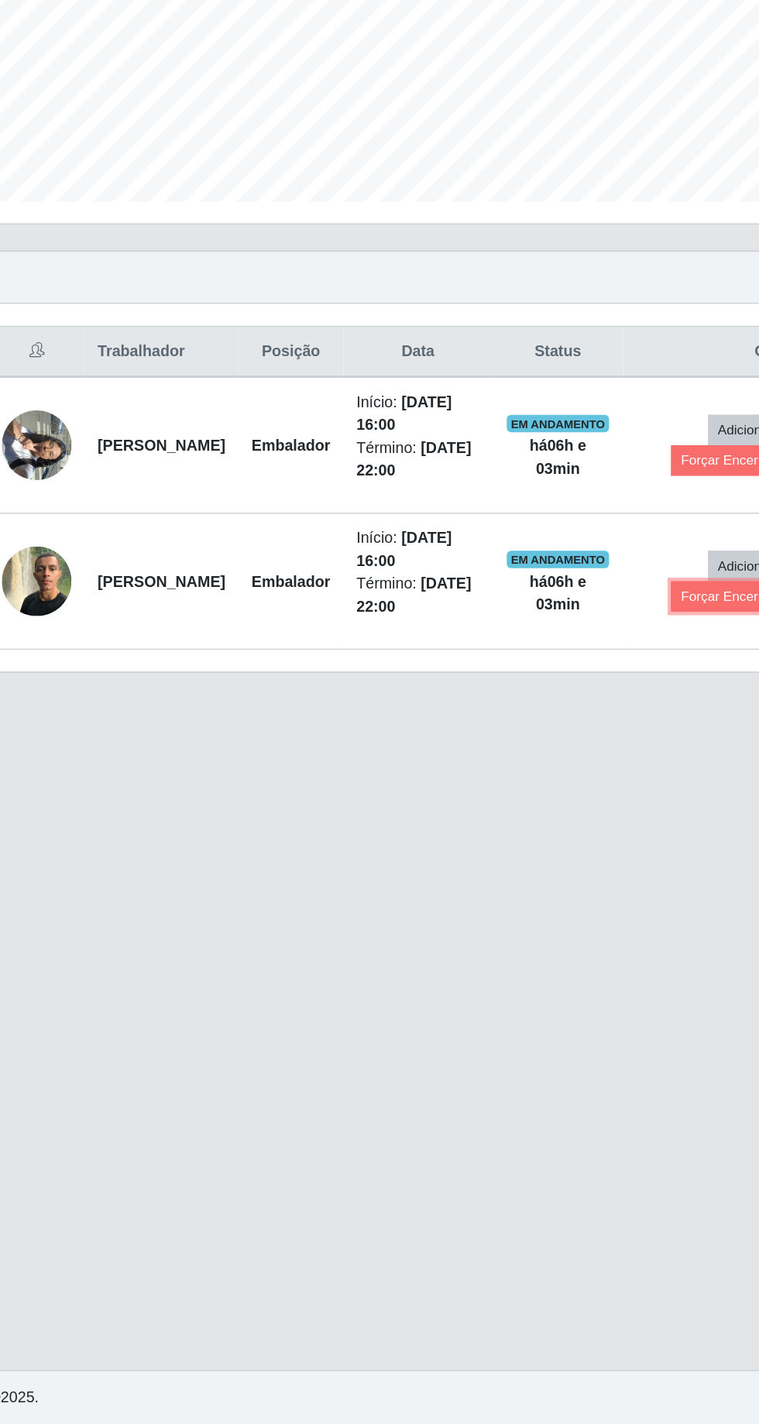
click at [555, 824] on button "Forçar Encerramento" at bounding box center [578, 835] width 104 height 22
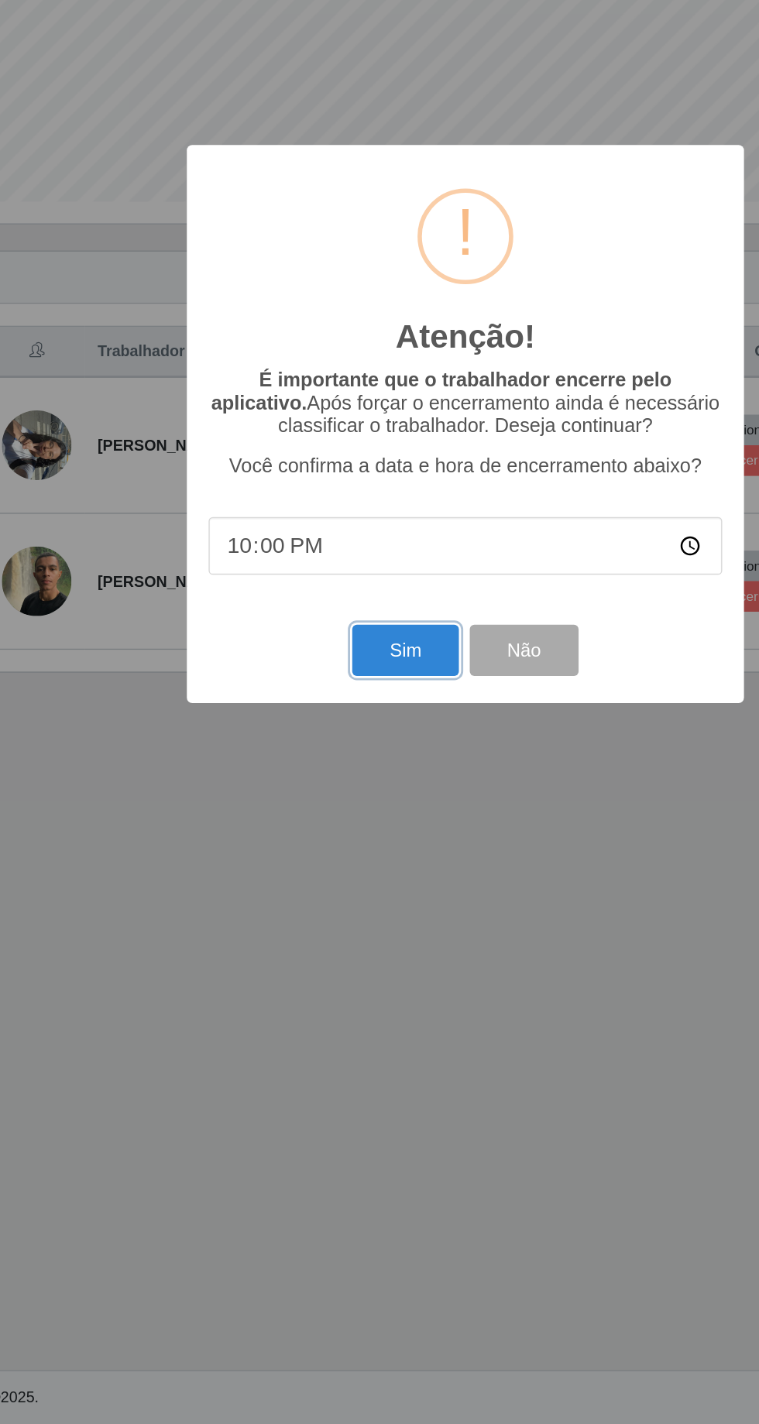
click at [334, 864] on button "Sim" at bounding box center [336, 873] width 75 height 36
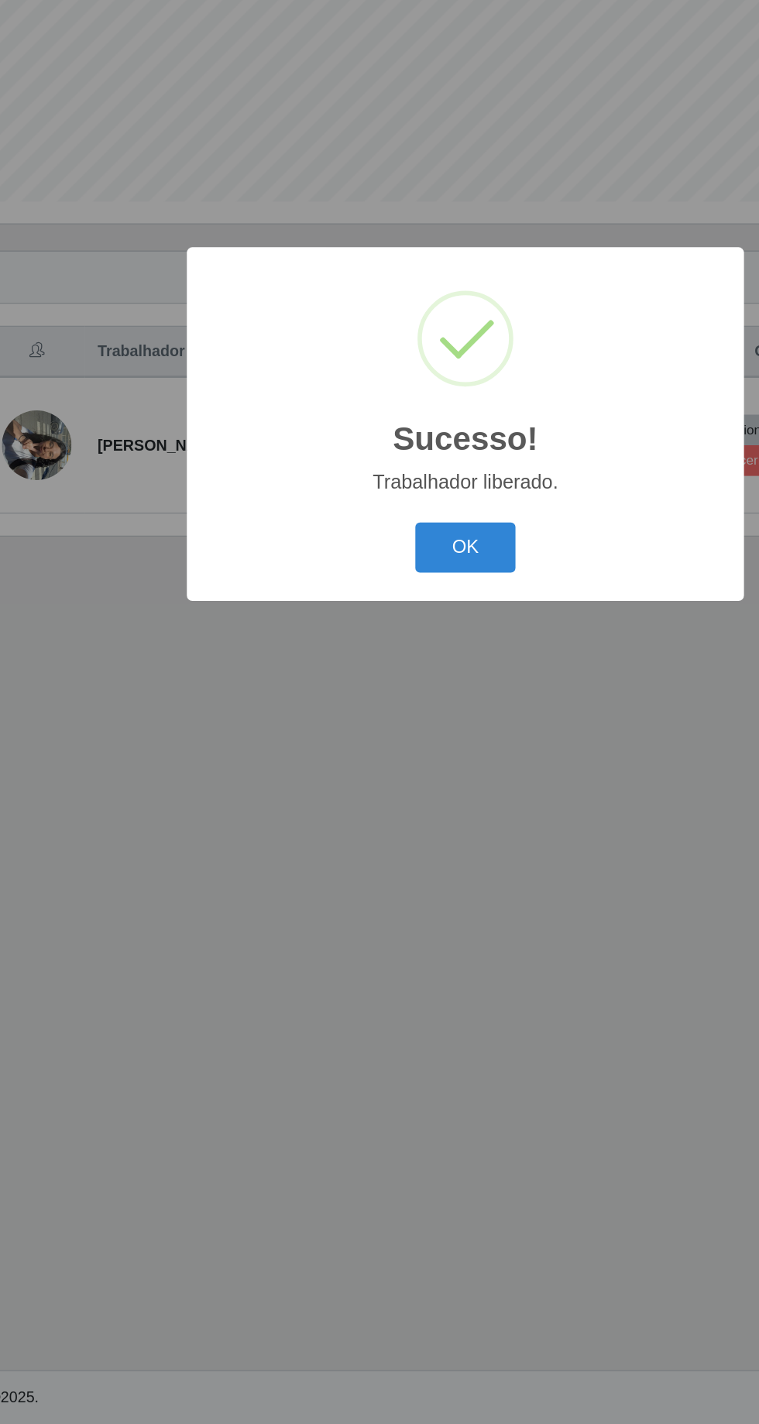
click at [388, 784] on button "OK" at bounding box center [380, 800] width 72 height 36
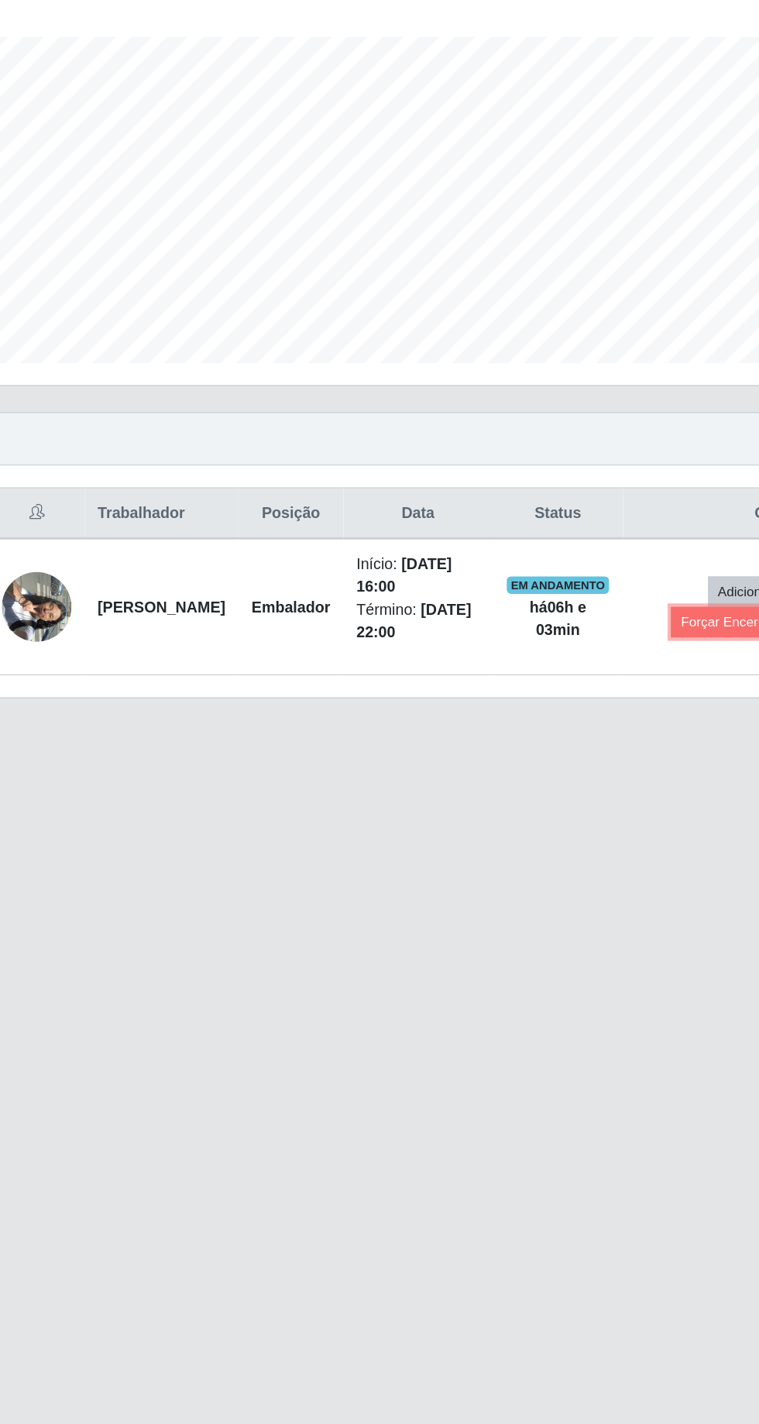
click at [558, 727] on button "Forçar Encerramento" at bounding box center [578, 738] width 104 height 22
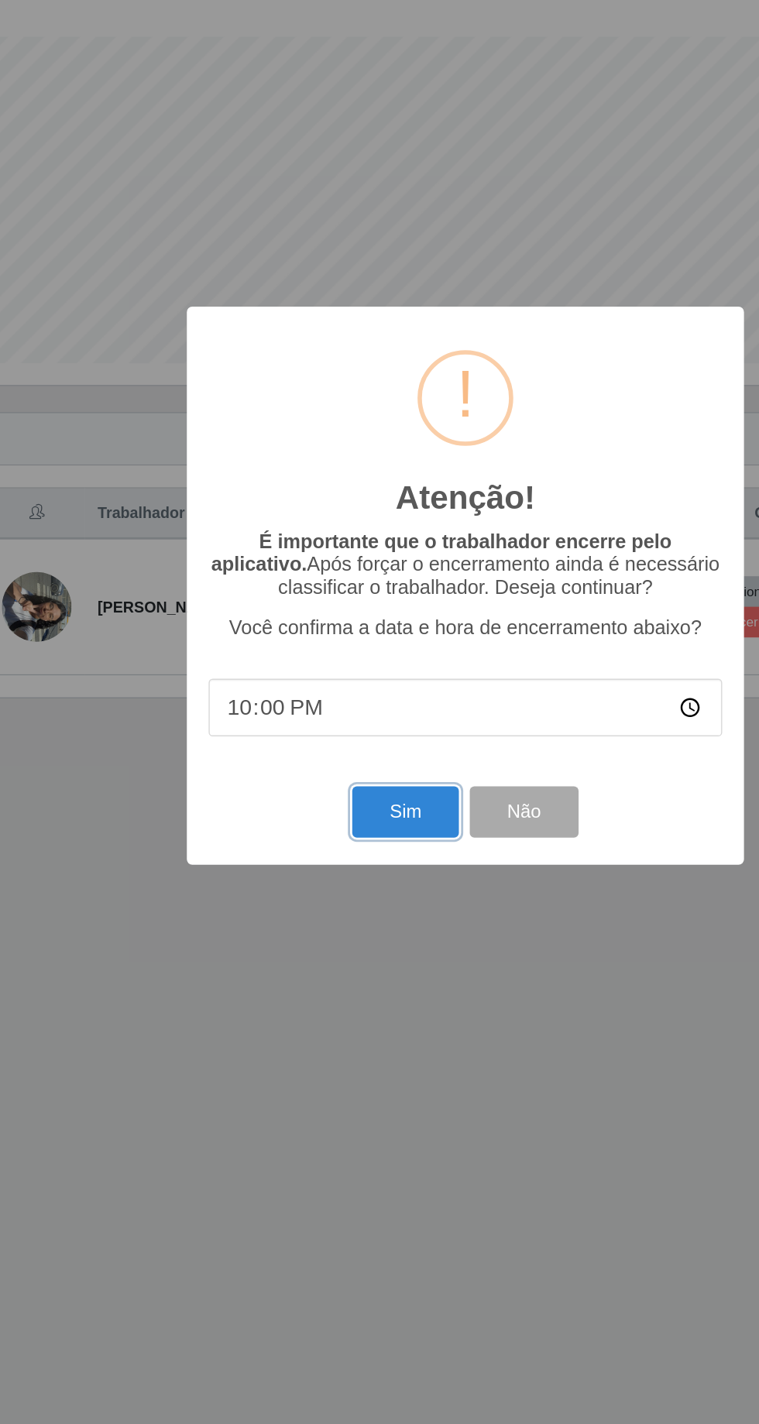
click at [336, 864] on button "Sim" at bounding box center [336, 873] width 75 height 36
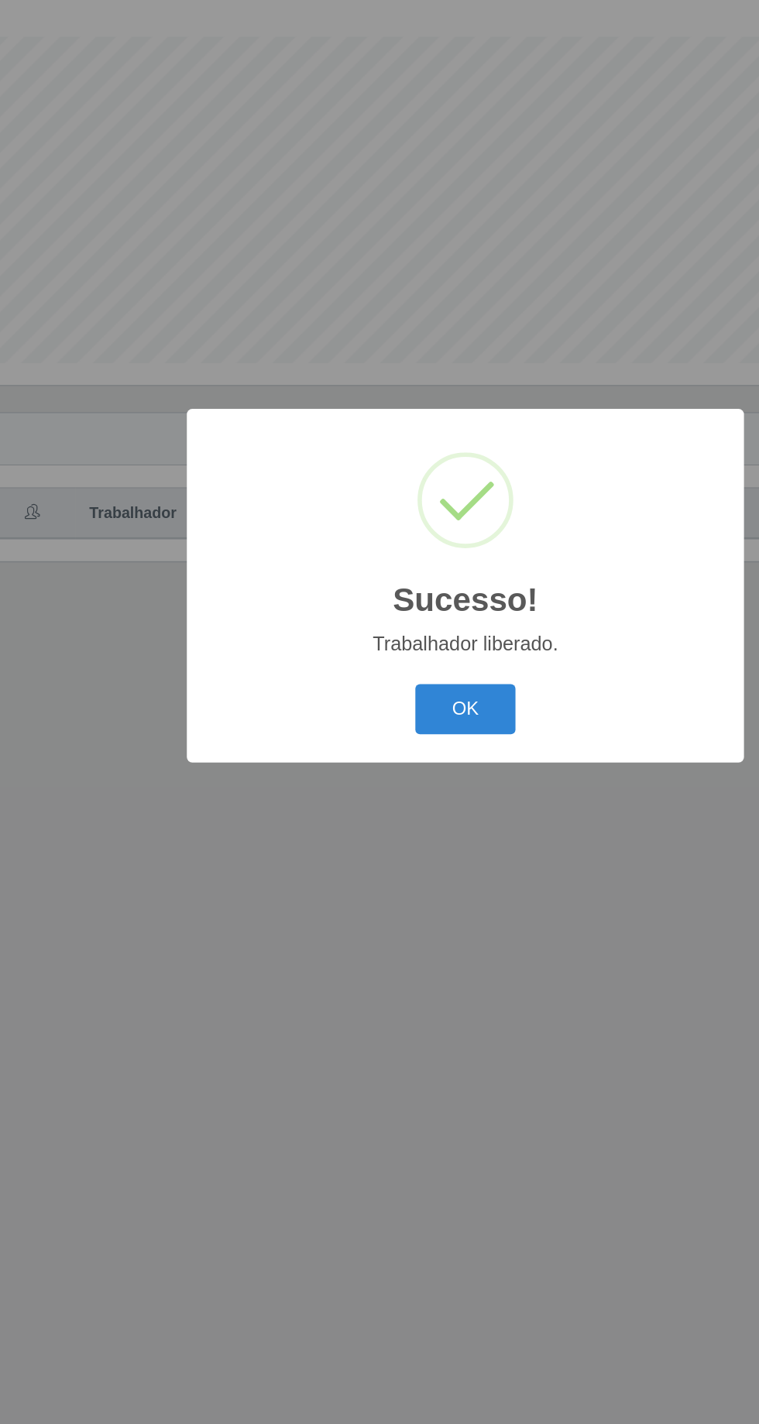
click at [381, 784] on button "OK" at bounding box center [380, 800] width 72 height 36
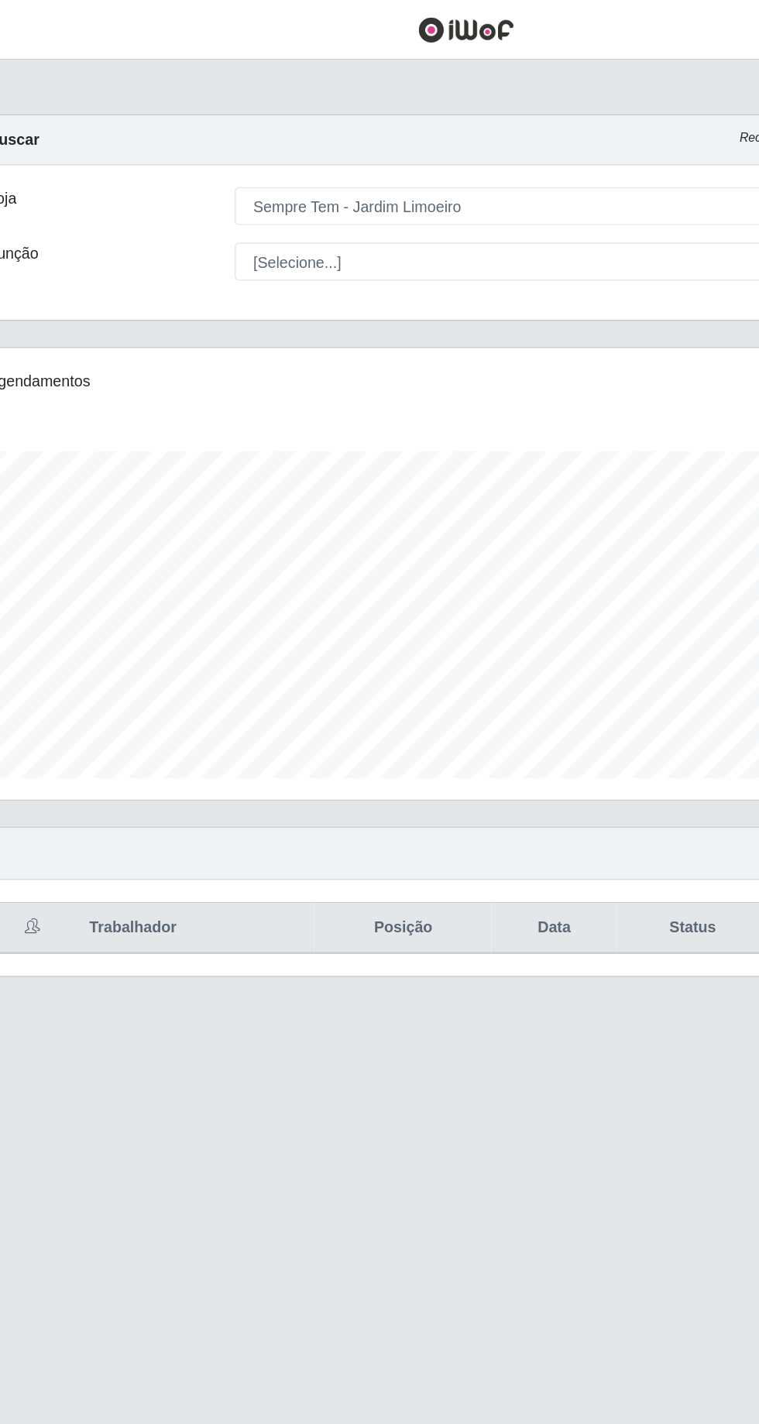
scroll to position [0, 0]
